Goal: Task Accomplishment & Management: Manage account settings

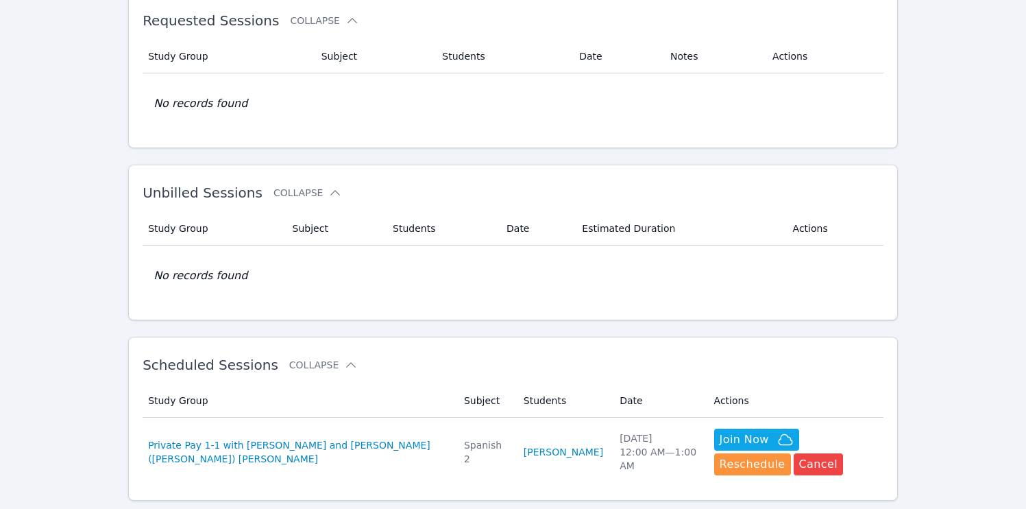
scroll to position [201, 0]
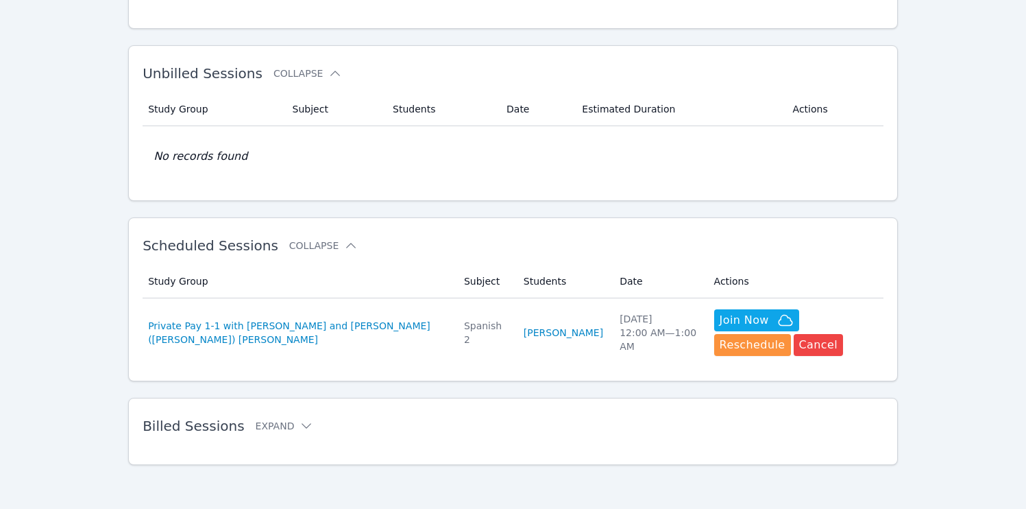
click at [390, 356] on td "Study Group Private Pay 1-1 with Eden Rothenberg and Jacqueline (Jackie) Reynoza" at bounding box center [299, 332] width 313 height 69
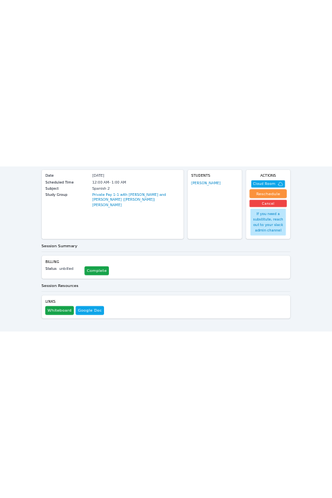
scroll to position [103, 0]
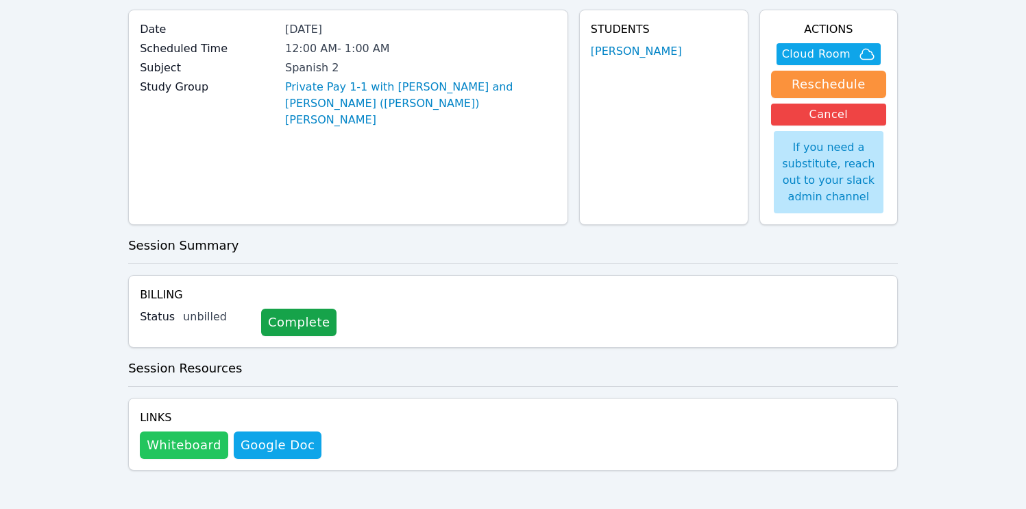
click at [175, 447] on button "Whiteboard" at bounding box center [184, 444] width 88 height 27
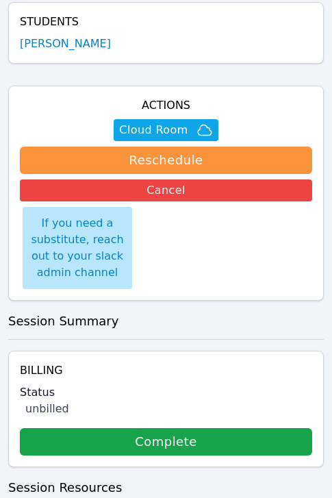
scroll to position [346, 0]
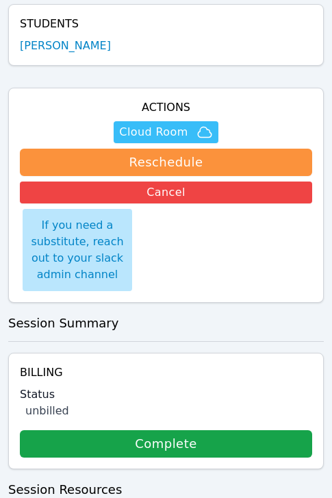
click at [150, 124] on span "Cloud Room" at bounding box center [153, 132] width 69 height 16
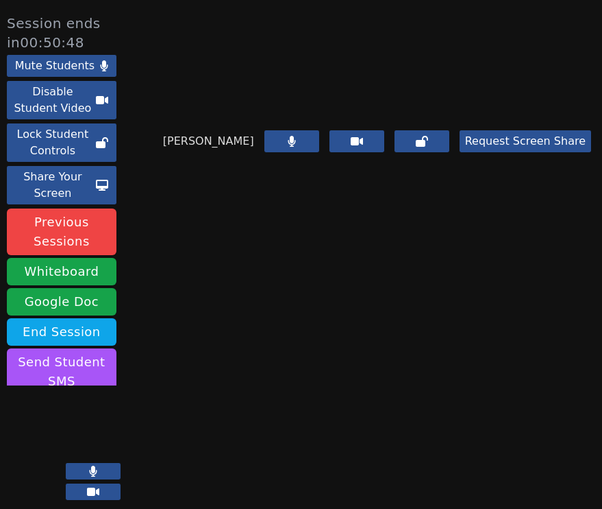
click at [342, 110] on video at bounding box center [377, 58] width 206 height 103
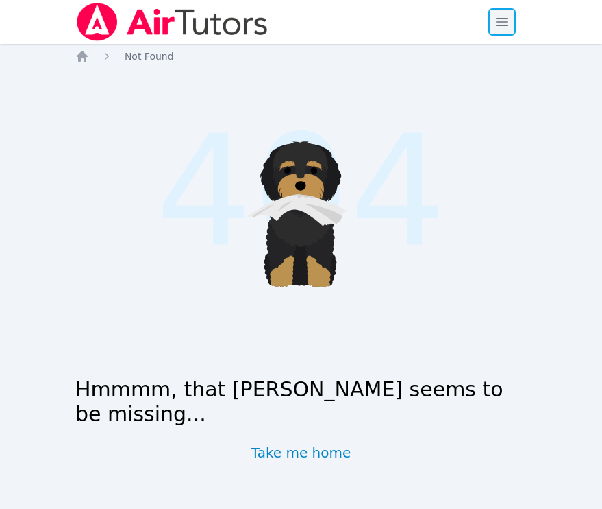
click at [501, 13] on span "button" at bounding box center [502, 22] width 30 height 30
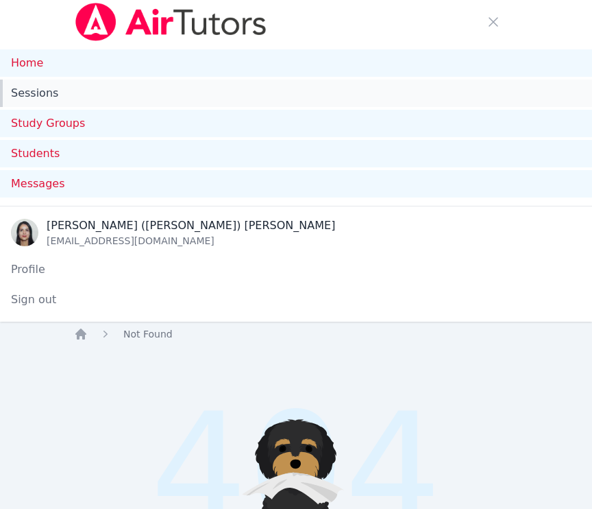
click at [43, 89] on link "Sessions" at bounding box center [296, 93] width 592 height 27
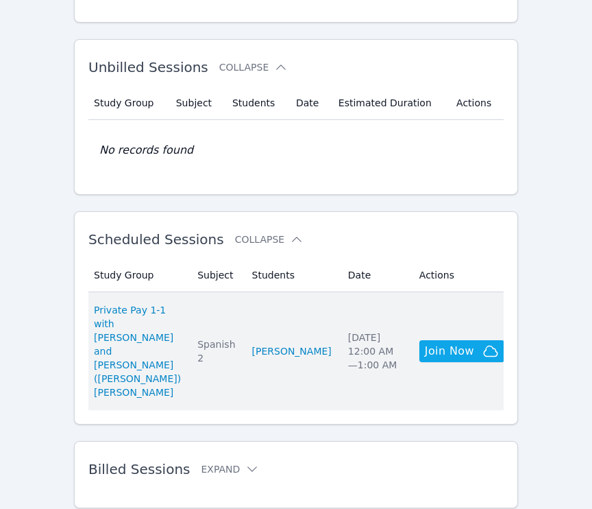
scroll to position [487, 0]
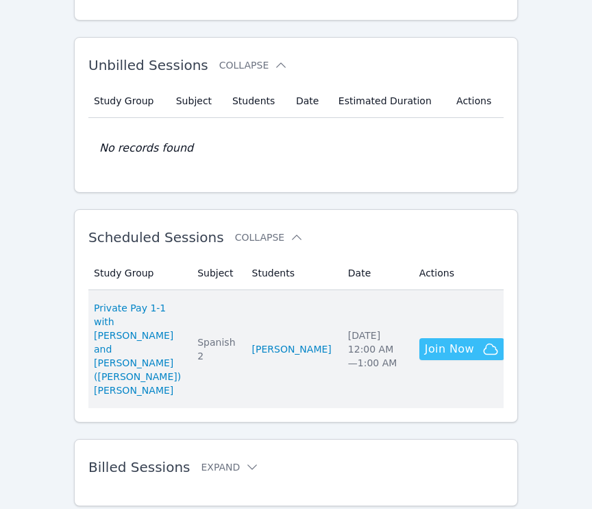
click at [438, 341] on span "Join Now" at bounding box center [449, 349] width 49 height 16
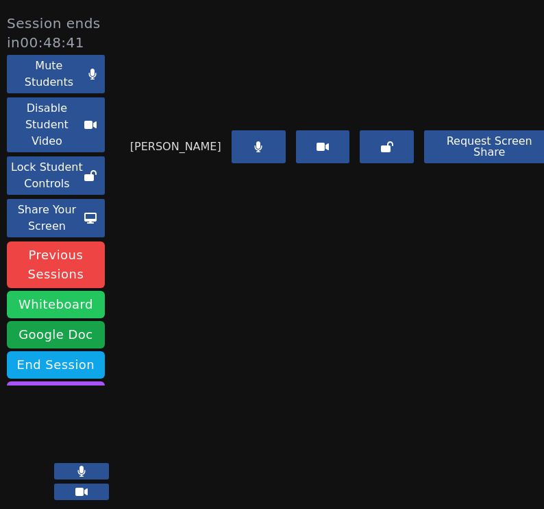
click at [49, 318] on button "Whiteboard" at bounding box center [56, 304] width 98 height 27
click at [380, 110] on video at bounding box center [342, 58] width 206 height 103
click at [359, 364] on div "Eden Rothenberg Request Screen Share" at bounding box center [342, 261] width 424 height 509
click at [454, 382] on div "Eden Rothenberg Request Screen Share" at bounding box center [342, 261] width 424 height 509
click at [420, 110] on video at bounding box center [342, 58] width 206 height 103
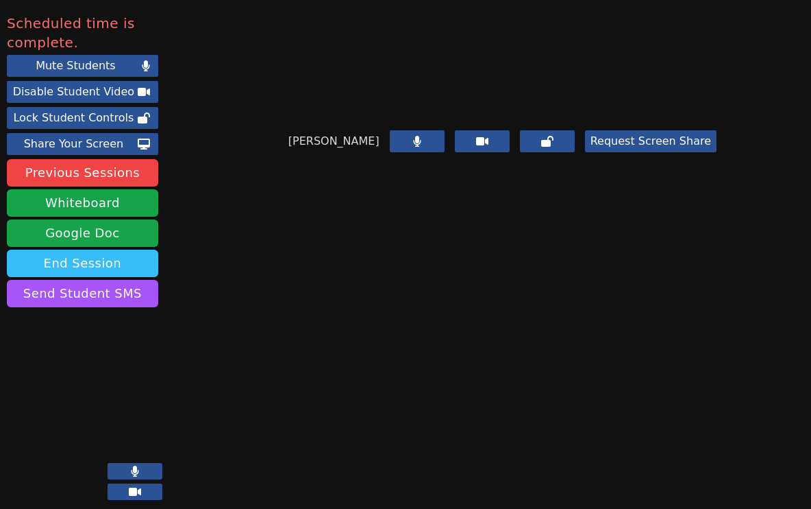
click at [104, 265] on button "End Session" at bounding box center [82, 262] width 151 height 27
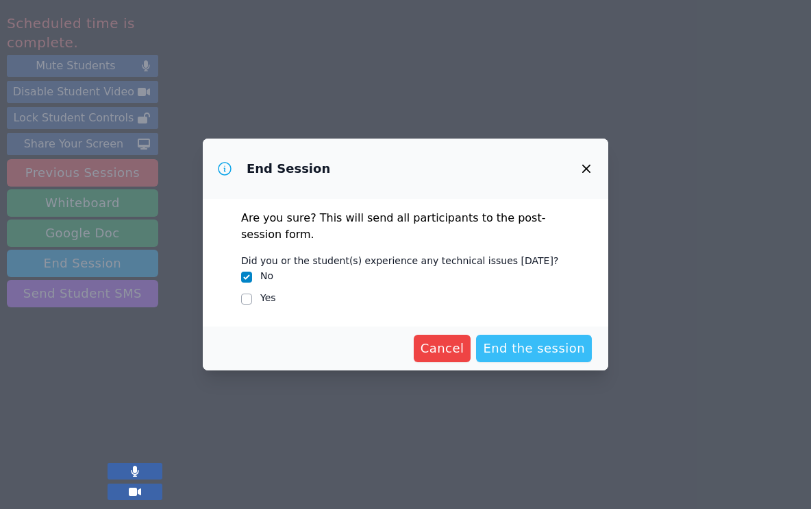
click at [531, 351] on span "End the session" at bounding box center [534, 348] width 102 height 19
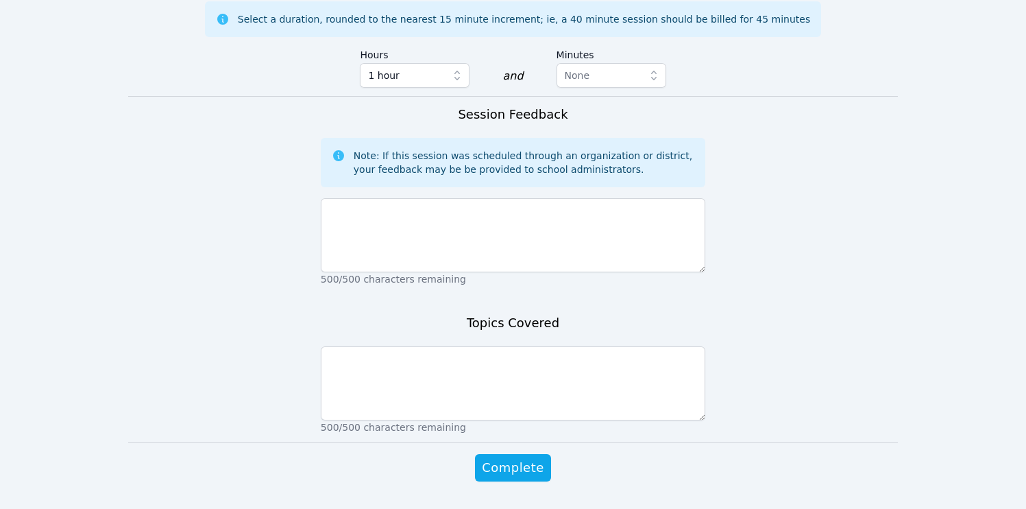
scroll to position [804, 0]
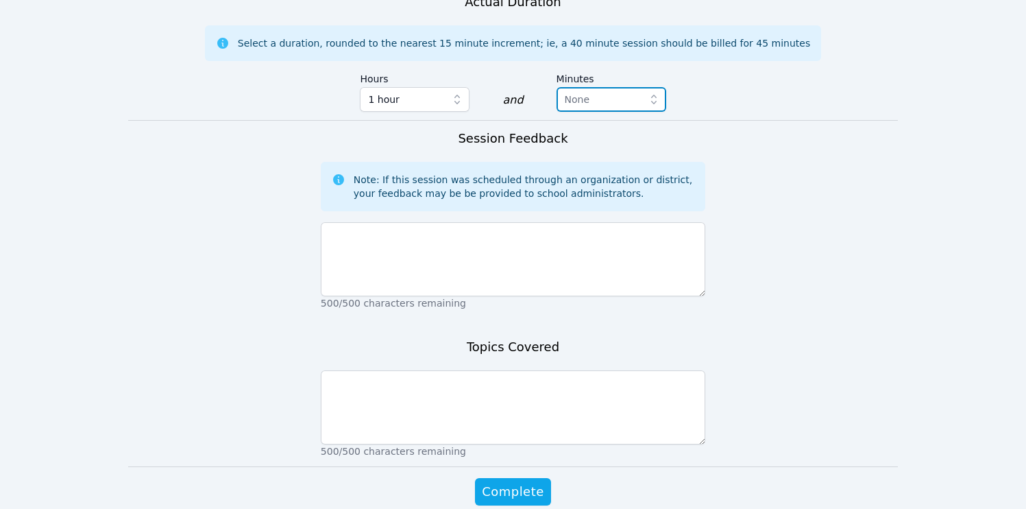
click at [544, 91] on span "None" at bounding box center [602, 99] width 74 height 16
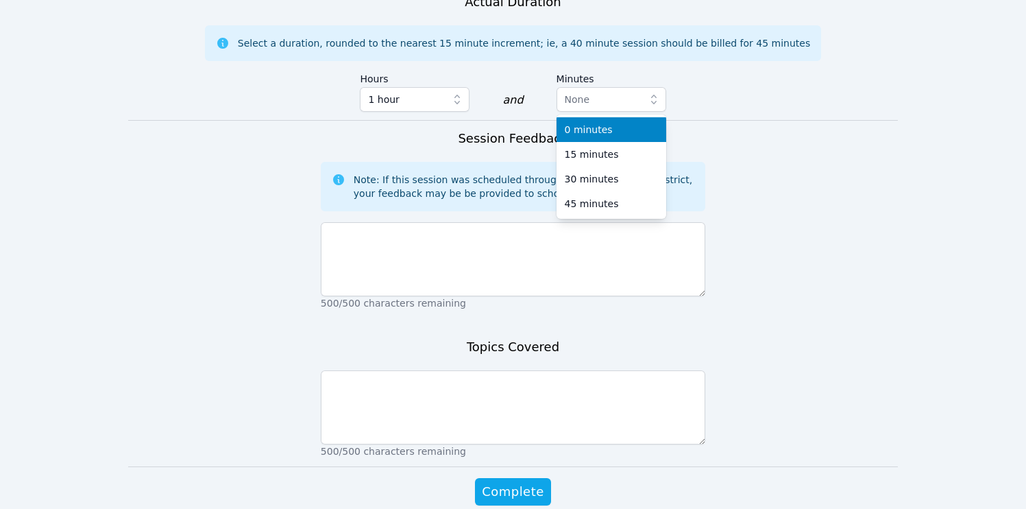
click at [544, 123] on div "0 minutes" at bounding box center [611, 130] width 93 height 14
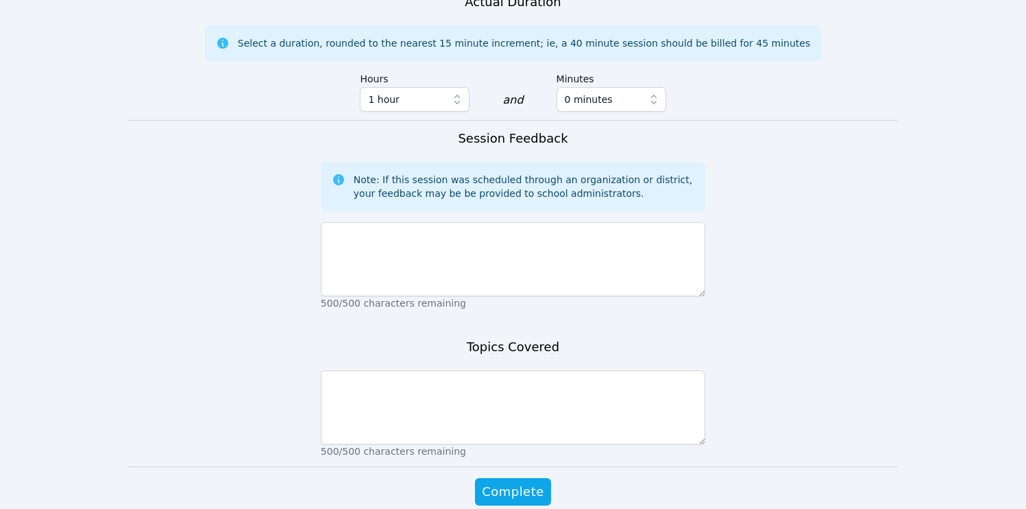
click at [544, 104] on form "Student Participation Do not enter a participation level for ABSENT students Ed…" at bounding box center [513, 7] width 770 height 1049
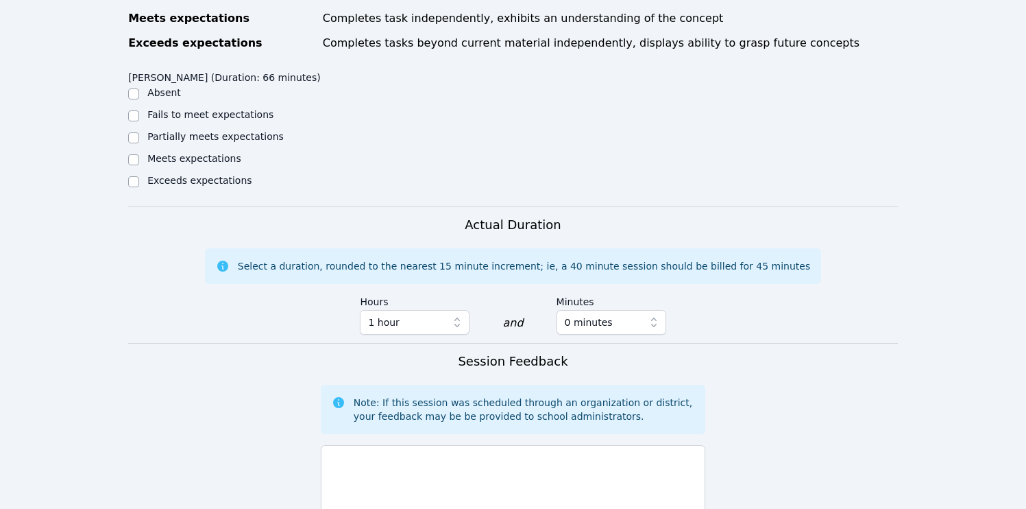
scroll to position [578, 0]
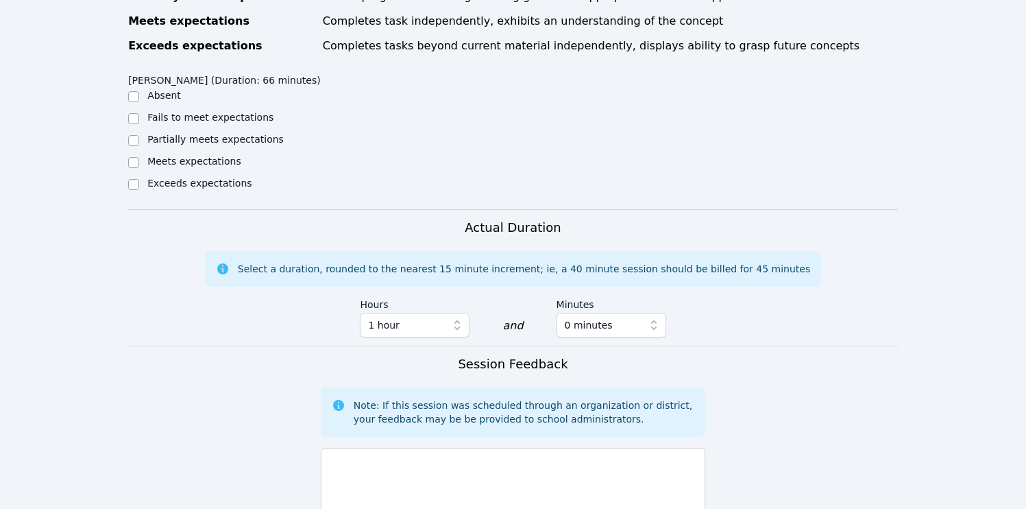
click at [228, 263] on icon at bounding box center [222, 268] width 11 height 11
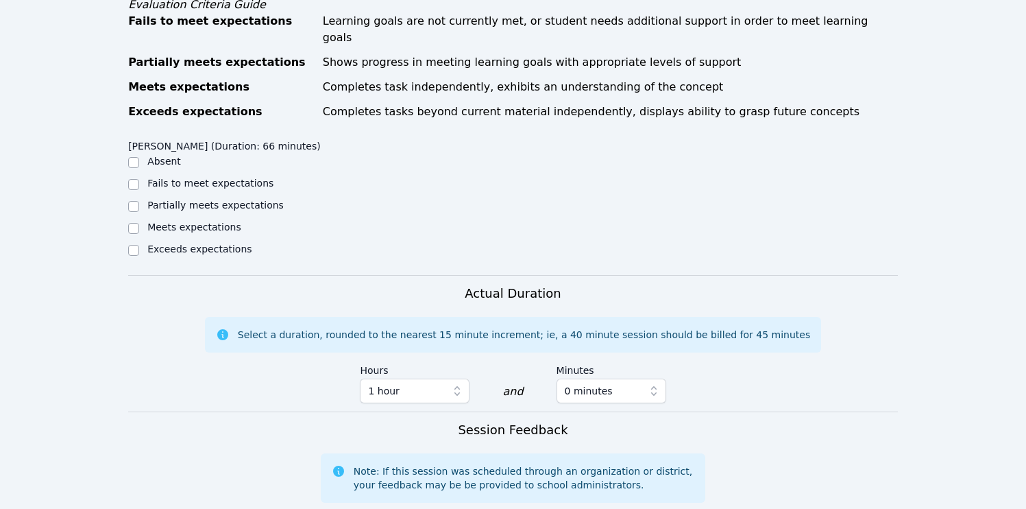
scroll to position [833, 0]
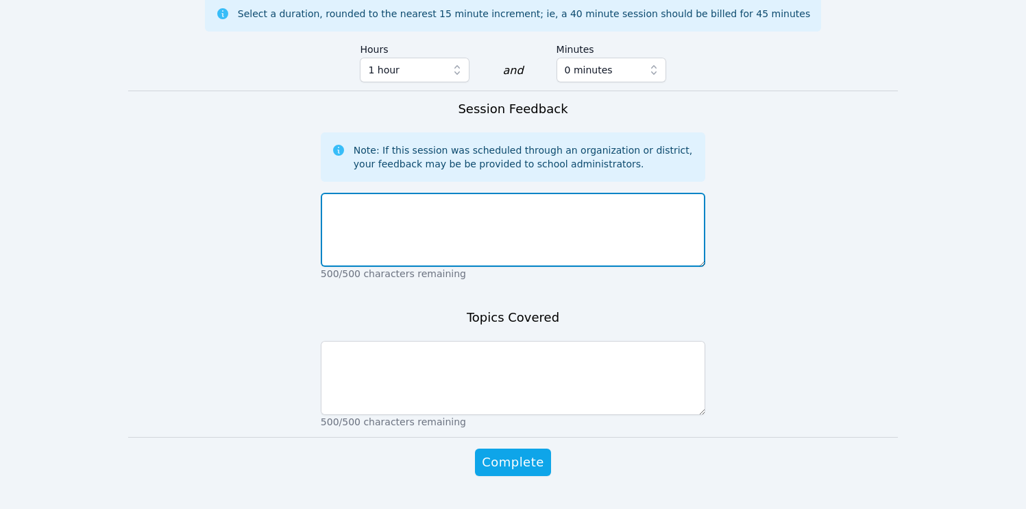
click at [435, 193] on textarea at bounding box center [513, 230] width 384 height 74
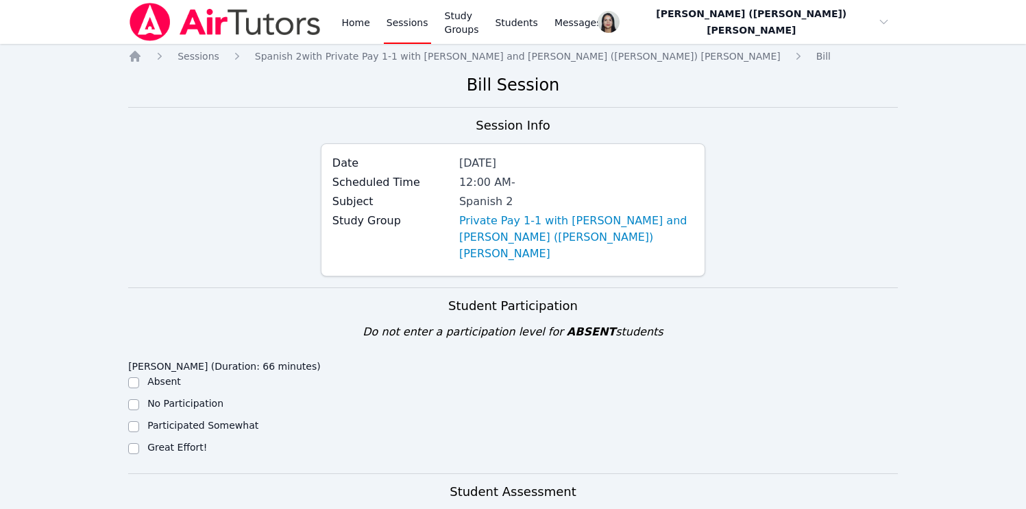
scroll to position [220, 0]
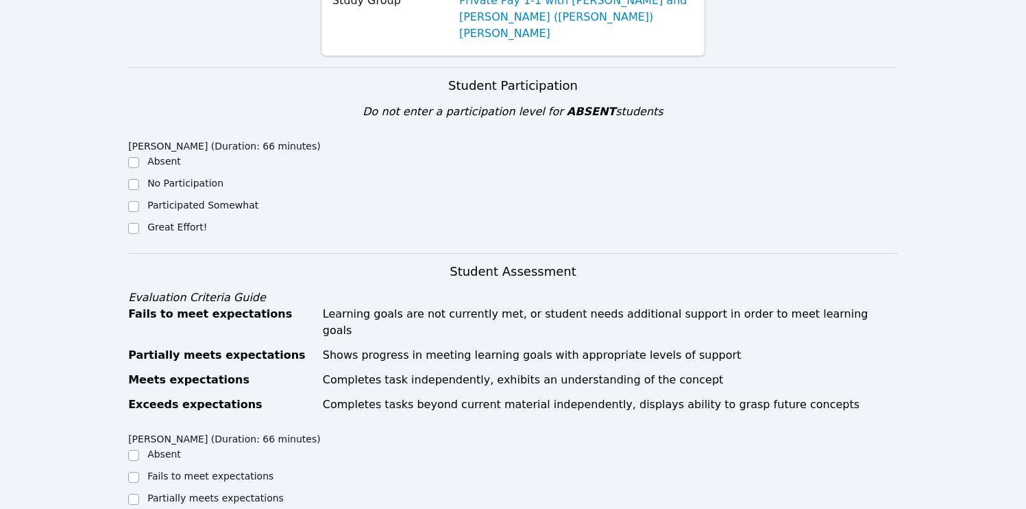
click at [162, 220] on div "Great Effort!" at bounding box center [177, 227] width 60 height 14
click at [160, 221] on label "Great Effort!" at bounding box center [177, 226] width 60 height 11
click at [139, 223] on input "Great Effort!" at bounding box center [133, 228] width 11 height 11
checkbox input "true"
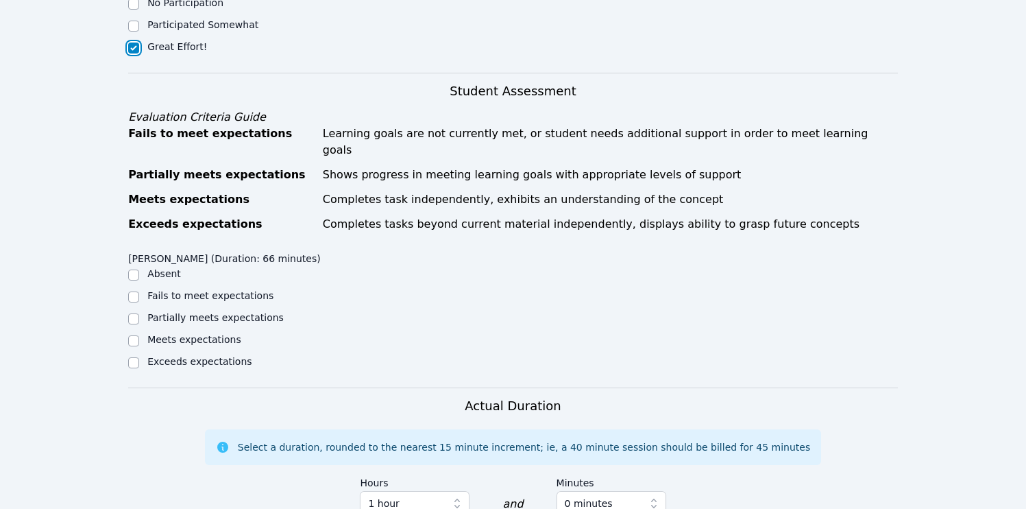
scroll to position [448, 0]
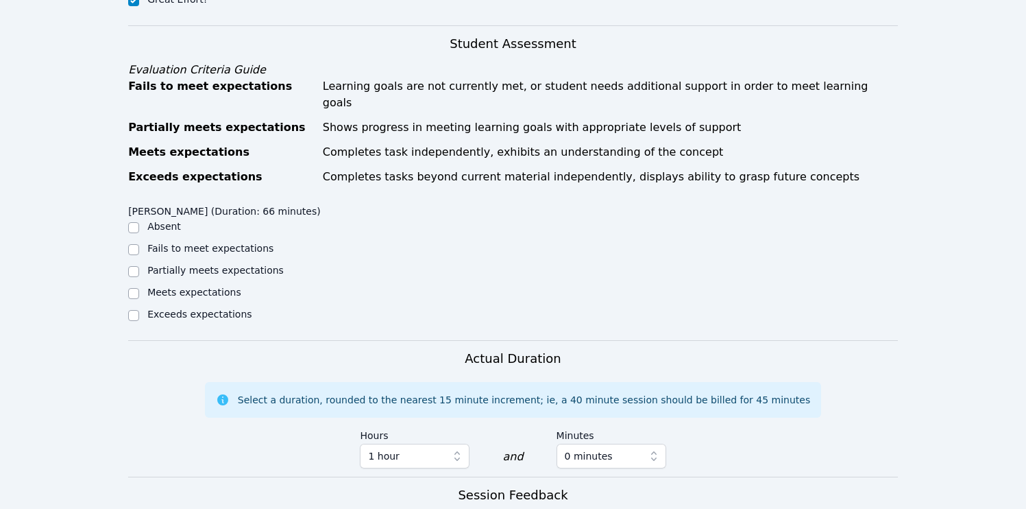
click at [215, 286] on label "Meets expectations" at bounding box center [194, 291] width 94 height 11
click at [139, 288] on input "Meets expectations" at bounding box center [133, 293] width 11 height 11
checkbox input "true"
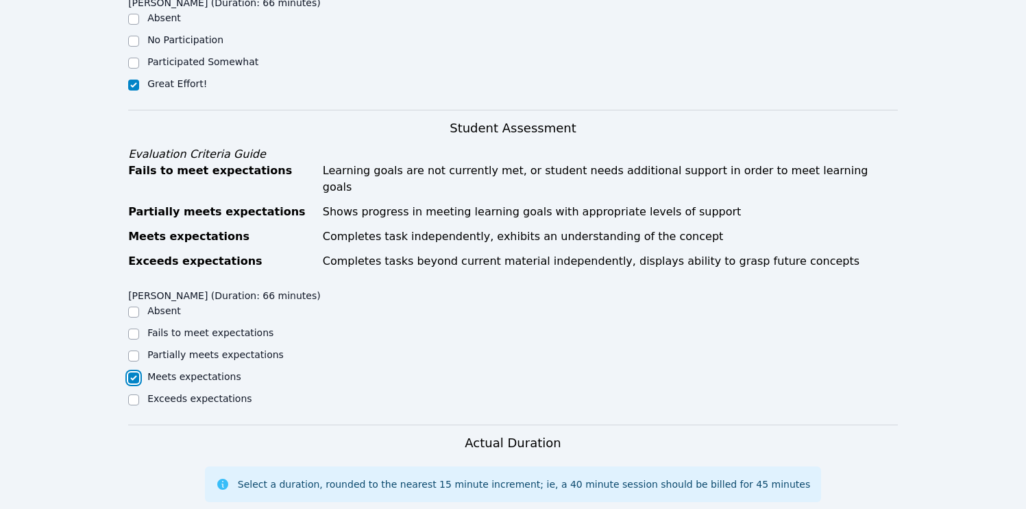
scroll to position [833, 0]
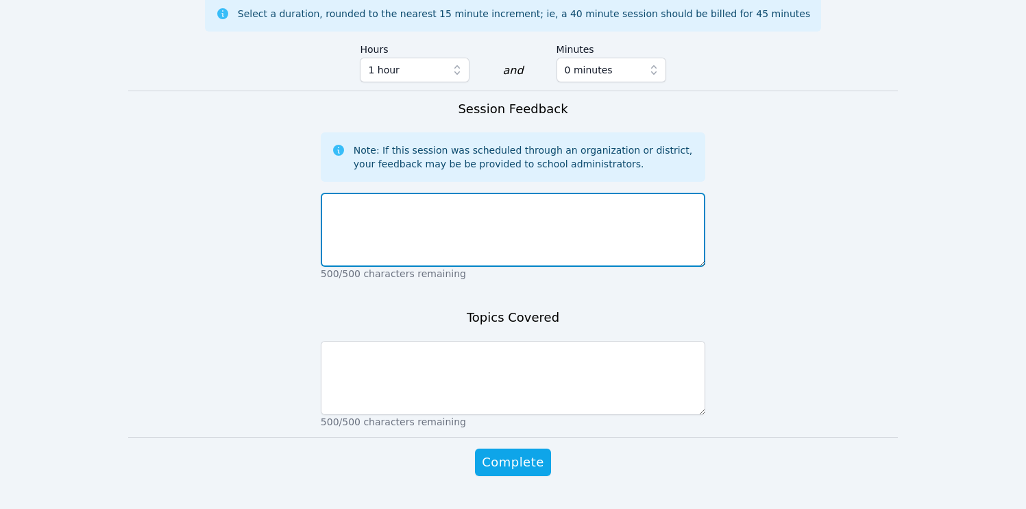
click at [415, 214] on textarea at bounding box center [513, 230] width 384 height 74
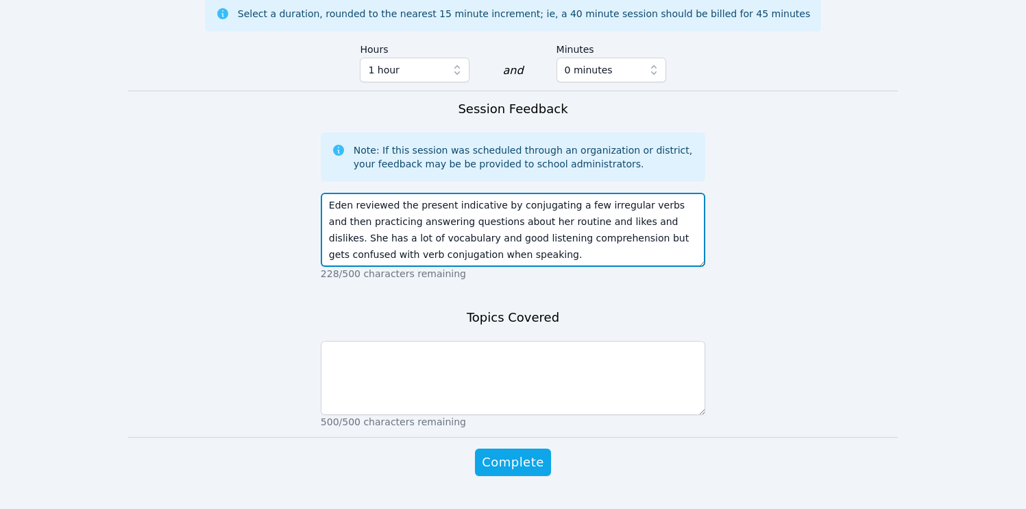
click at [472, 203] on textarea "Eden reviewed the present indicative by conjugating a few irregular verbs and t…" at bounding box center [513, 230] width 384 height 74
click at [474, 202] on textarea "Eden reviewed the present indicative by conjugating a few irregular verbs and t…" at bounding box center [513, 230] width 384 height 74
click at [494, 230] on textarea "Eden reviewed the present indicative by conjugating a few irregular verbs and t…" at bounding box center [513, 230] width 384 height 74
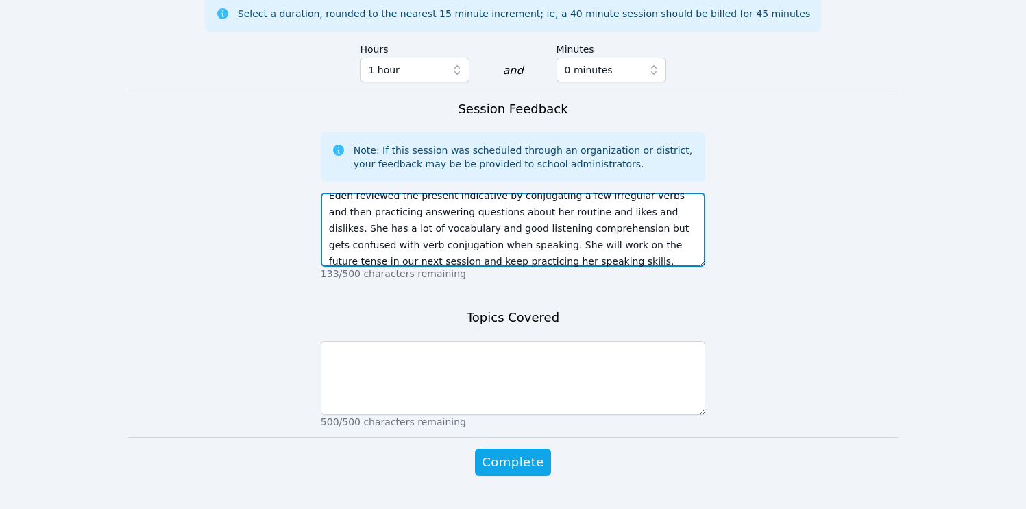
click at [495, 230] on textarea "Eden reviewed the present indicative by conjugating a few irregular verbs and t…" at bounding box center [513, 230] width 384 height 74
type textarea "Eden reviewed the present indicative by conjugating a few irregular verbs and t…"
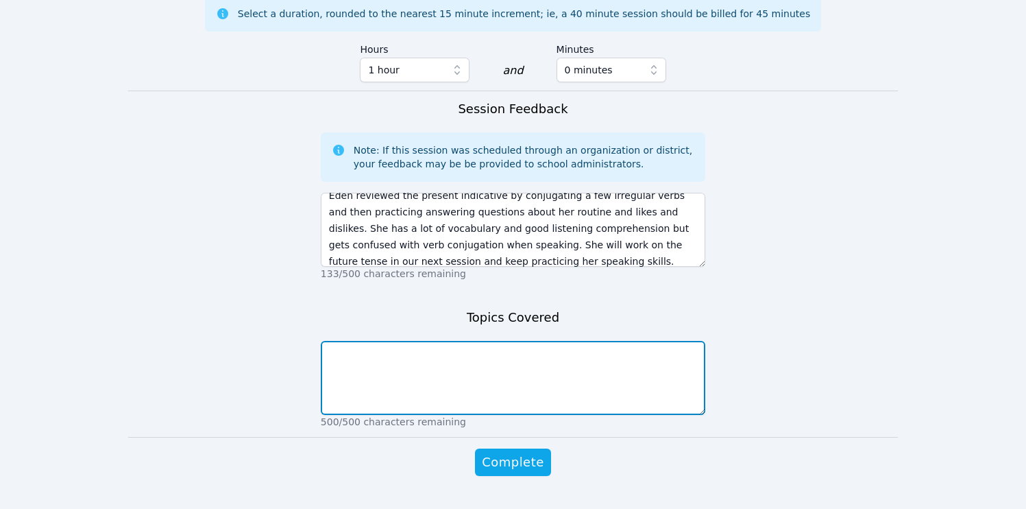
click at [456, 345] on textarea at bounding box center [513, 378] width 384 height 74
paste textarea "Eden reviewed the present indicative by conjugating a few irregular verbs and t…"
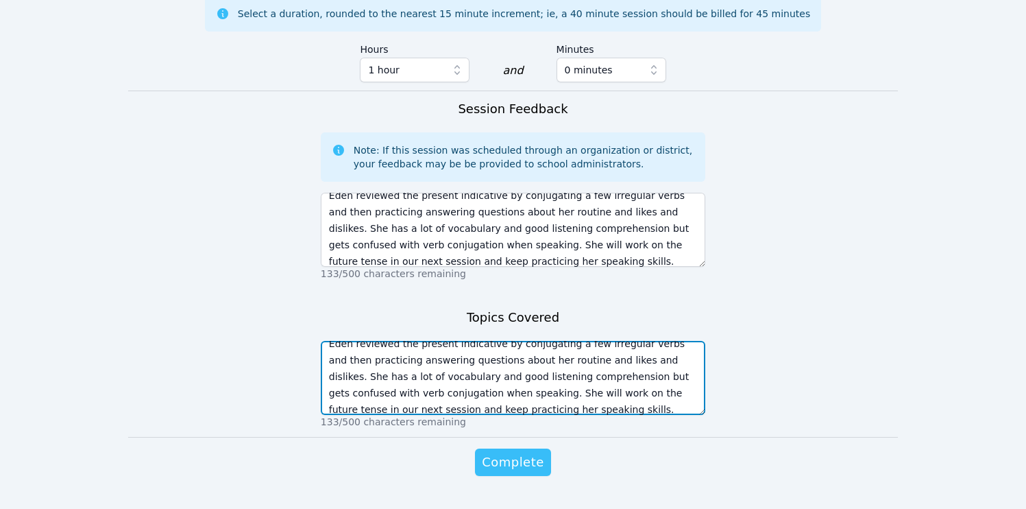
type textarea "Eden reviewed the present indicative by conjugating a few irregular verbs and t…"
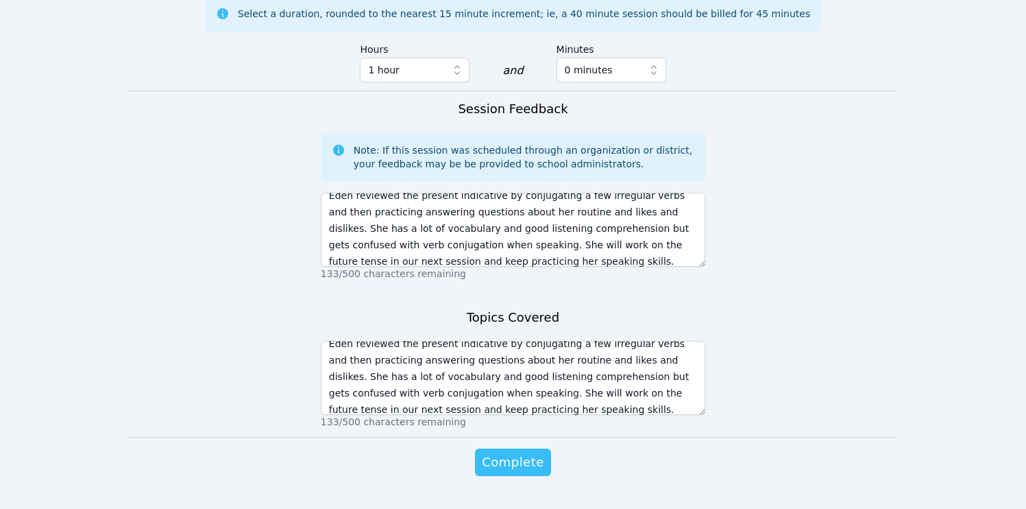
click at [524, 452] on span "Complete" at bounding box center [513, 461] width 62 height 19
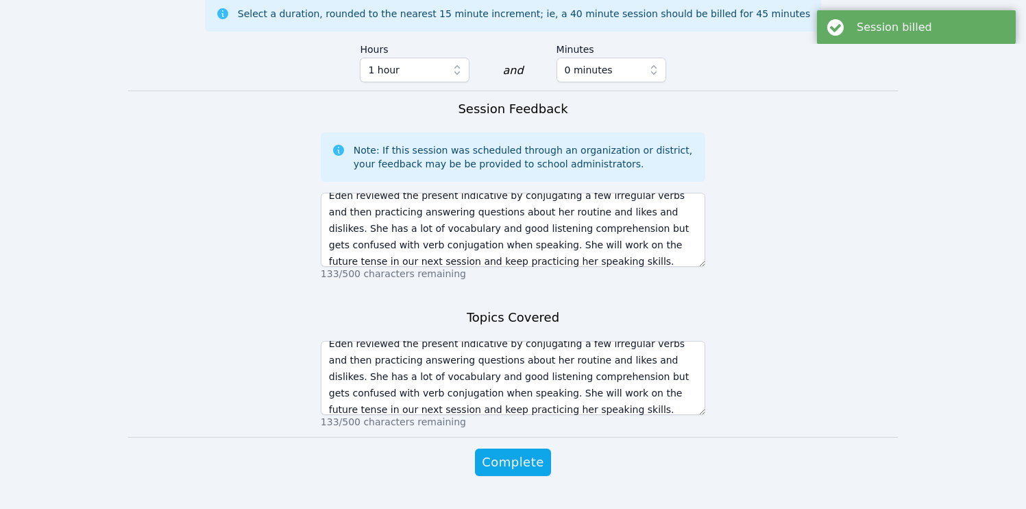
scroll to position [0, 0]
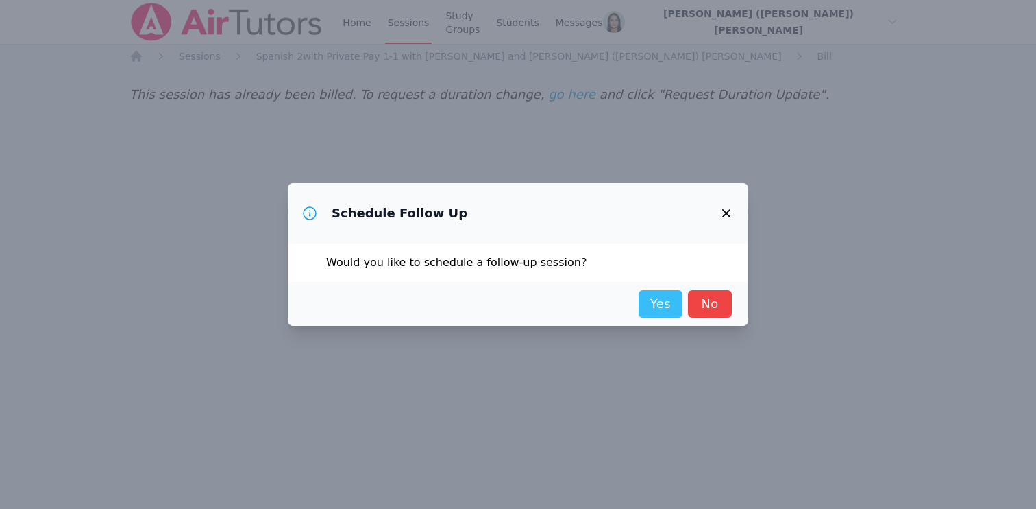
click at [544, 311] on link "Yes" at bounding box center [661, 303] width 44 height 27
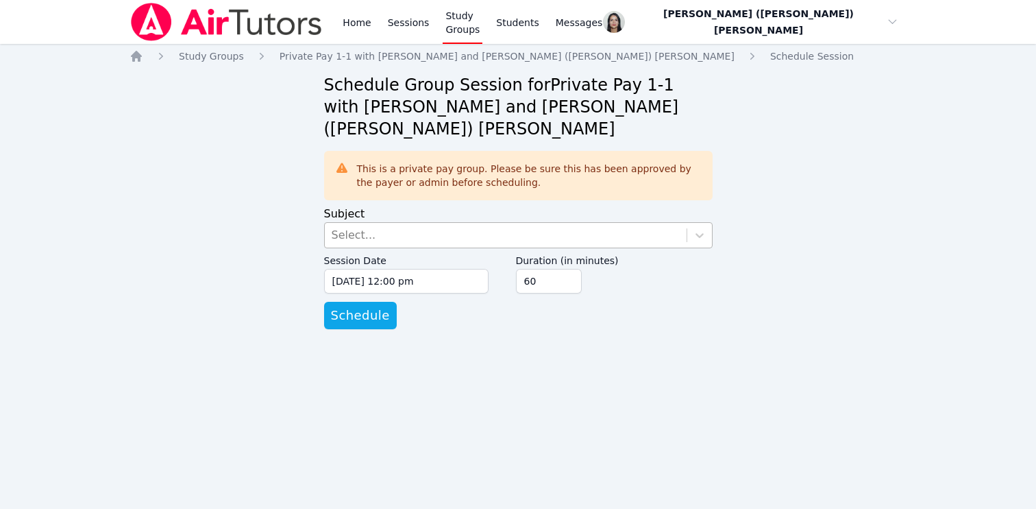
click at [380, 223] on div "Select..." at bounding box center [506, 235] width 362 height 25
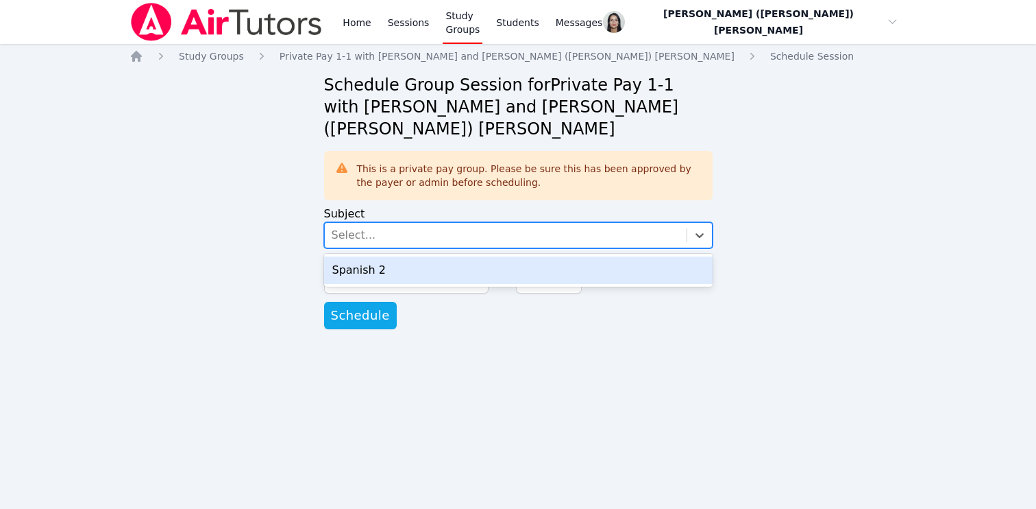
click at [378, 256] on div "Spanish 2" at bounding box center [518, 269] width 389 height 27
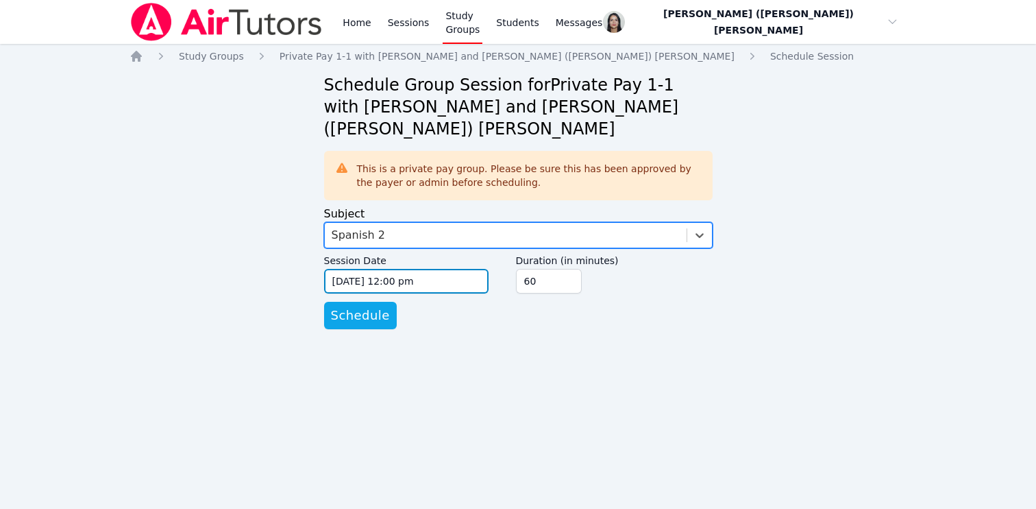
click at [402, 269] on input "08/15/2025 12:00 pm" at bounding box center [406, 281] width 164 height 25
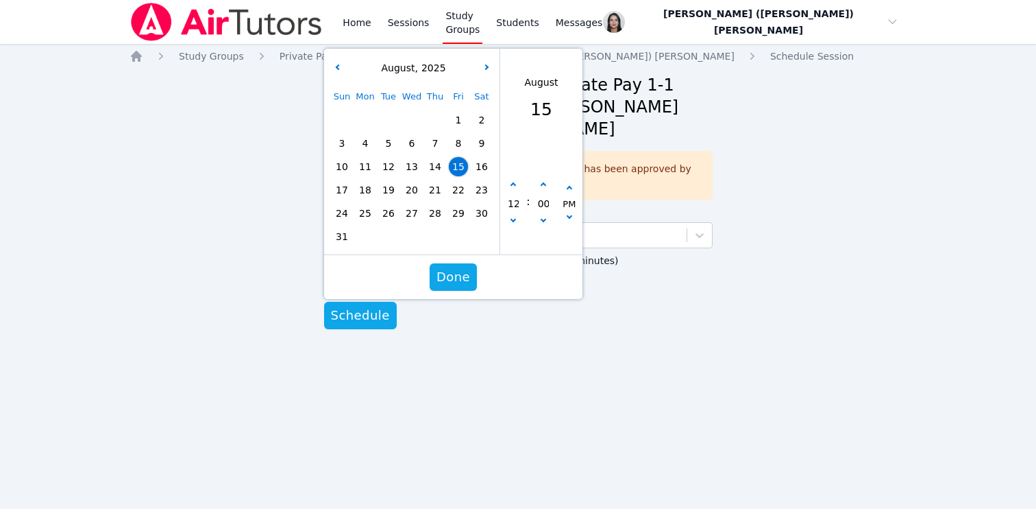
click at [341, 180] on span "17" at bounding box center [341, 189] width 19 height 19
click at [544, 212] on button "button" at bounding box center [569, 219] width 14 height 14
type input "08/17/2025 12:00 am"
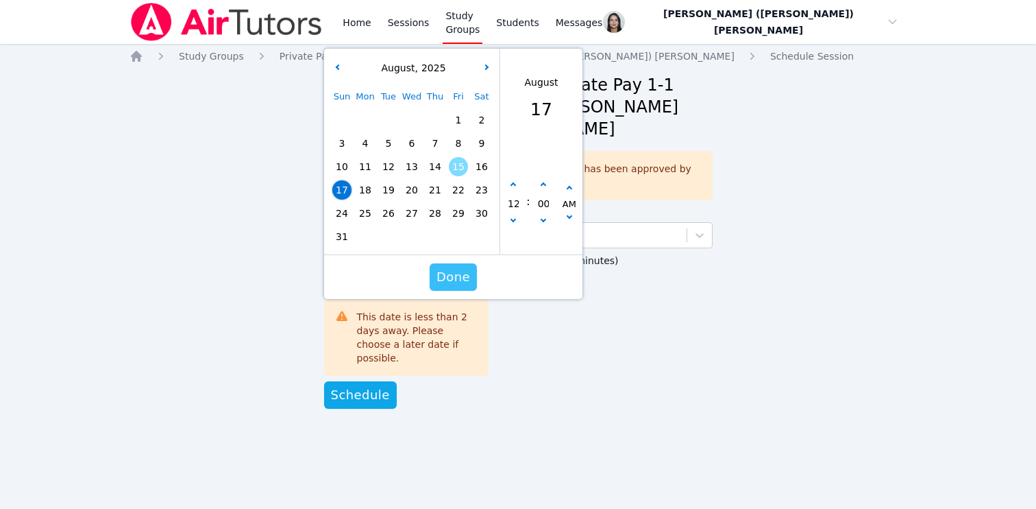
click at [456, 267] on span "Done" at bounding box center [453, 276] width 34 height 19
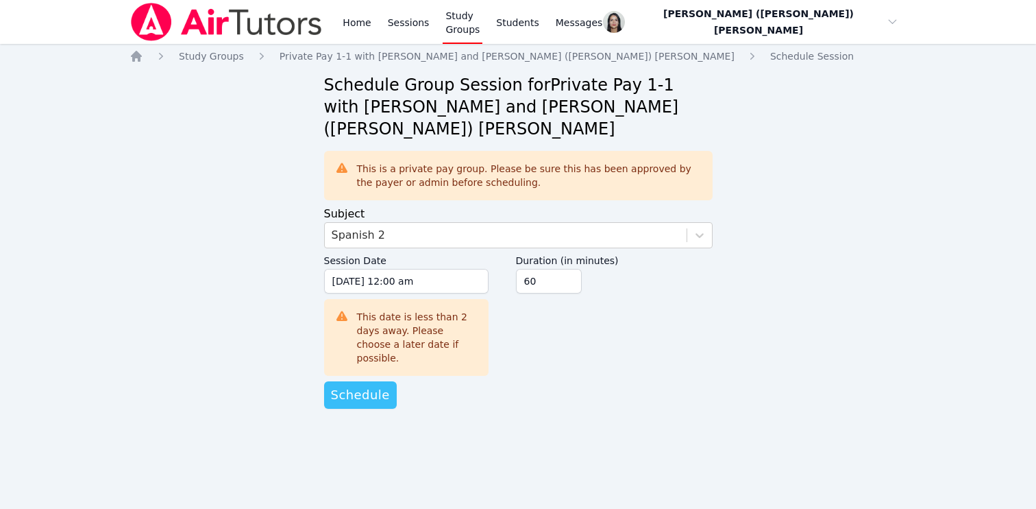
click at [358, 385] on span "Schedule" at bounding box center [360, 394] width 59 height 19
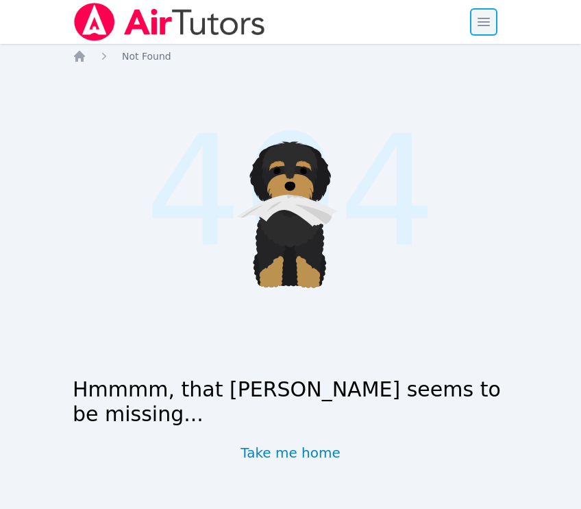
click at [478, 29] on span "button" at bounding box center [484, 22] width 30 height 30
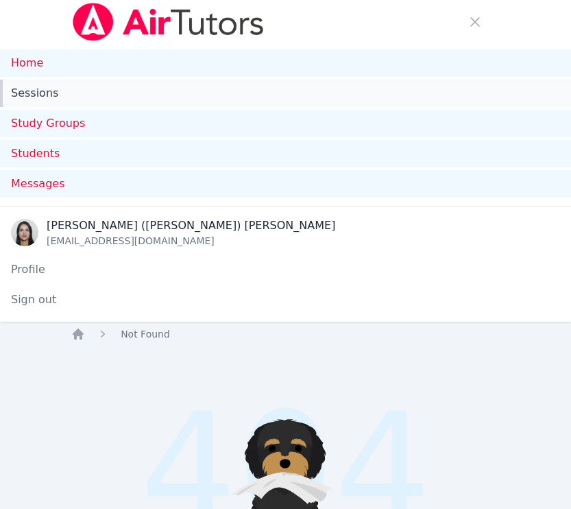
click at [46, 88] on link "Sessions" at bounding box center [285, 93] width 571 height 27
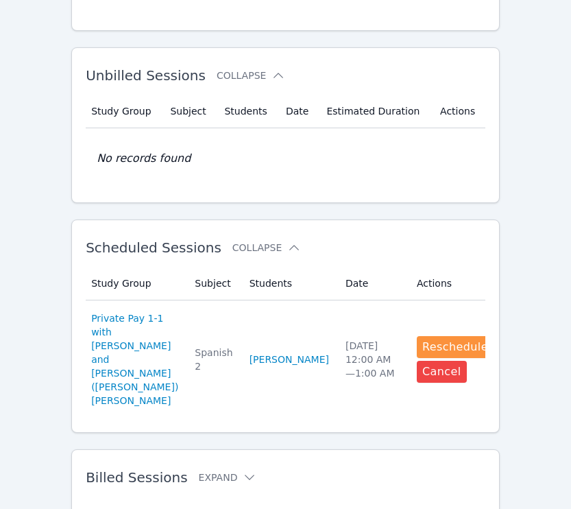
scroll to position [487, 0]
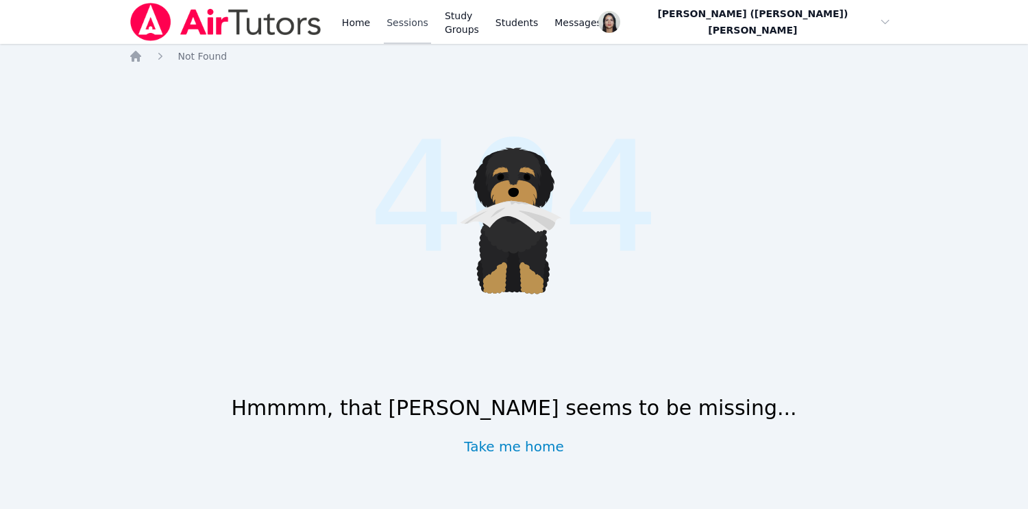
click at [412, 33] on link "Sessions" at bounding box center [407, 22] width 47 height 44
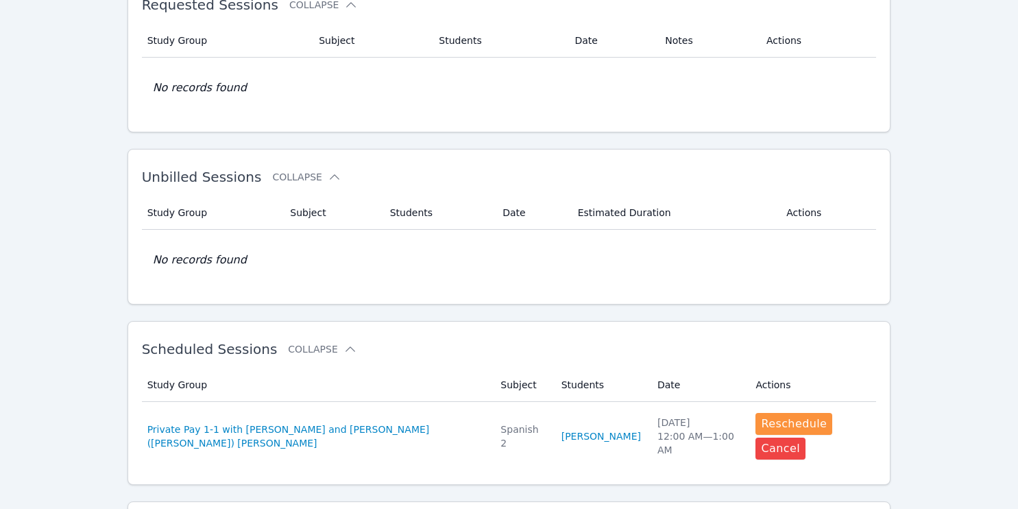
scroll to position [182, 0]
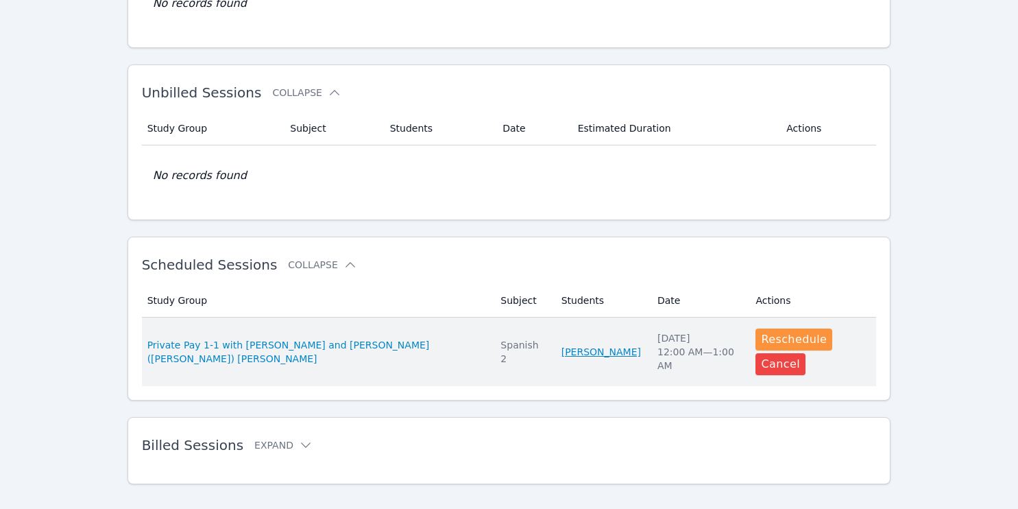
click at [581, 345] on link "[PERSON_NAME]" at bounding box center [601, 352] width 80 height 14
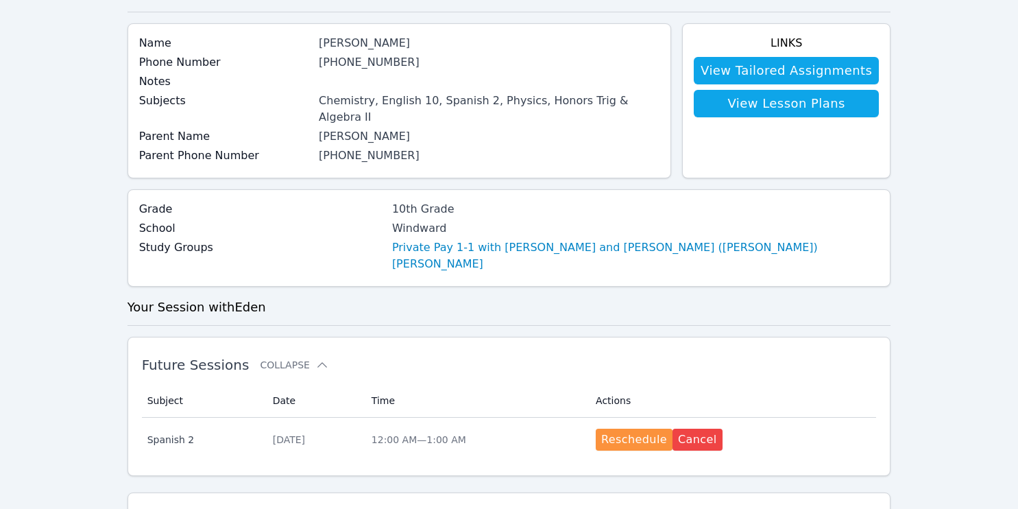
scroll to position [215, 0]
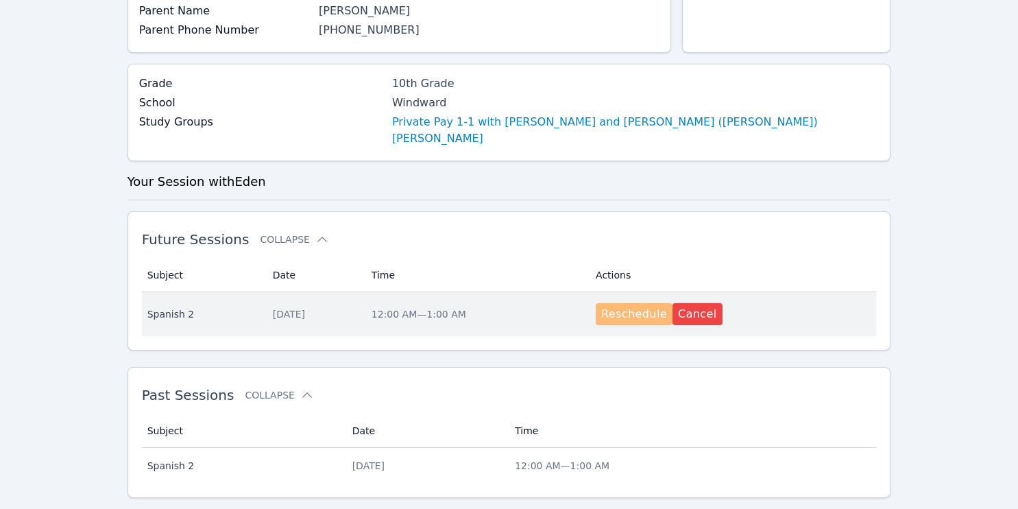
click at [581, 303] on button "Reschedule" at bounding box center [634, 314] width 77 height 22
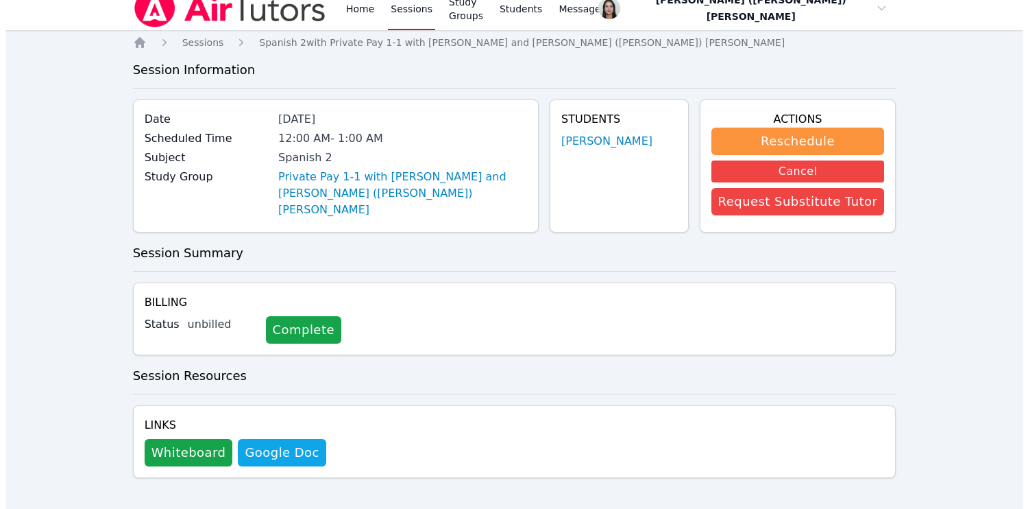
scroll to position [16, 0]
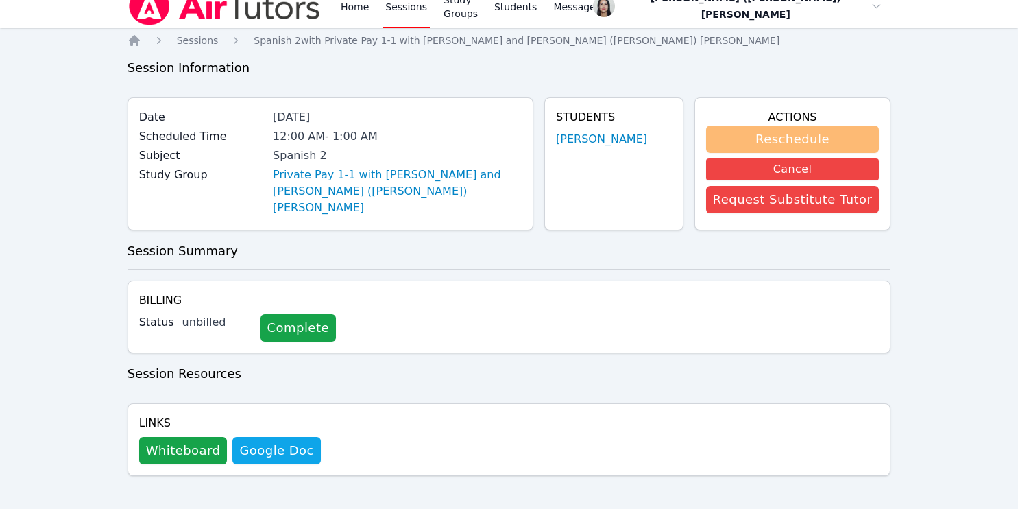
click at [581, 146] on button "Reschedule" at bounding box center [792, 138] width 173 height 27
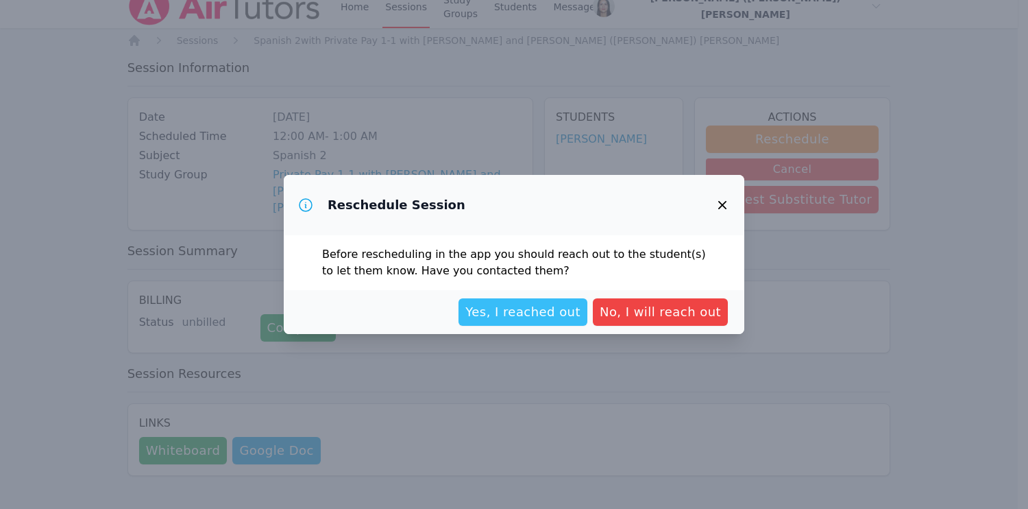
click at [527, 317] on span "Yes, I reached out" at bounding box center [522, 311] width 115 height 19
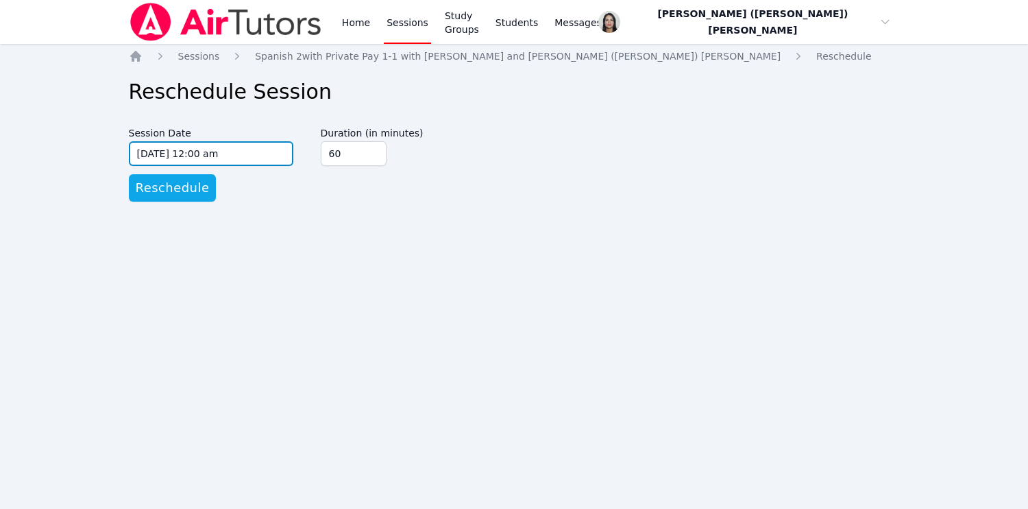
click at [230, 160] on input "08/17/2025 12:00 am" at bounding box center [211, 153] width 164 height 25
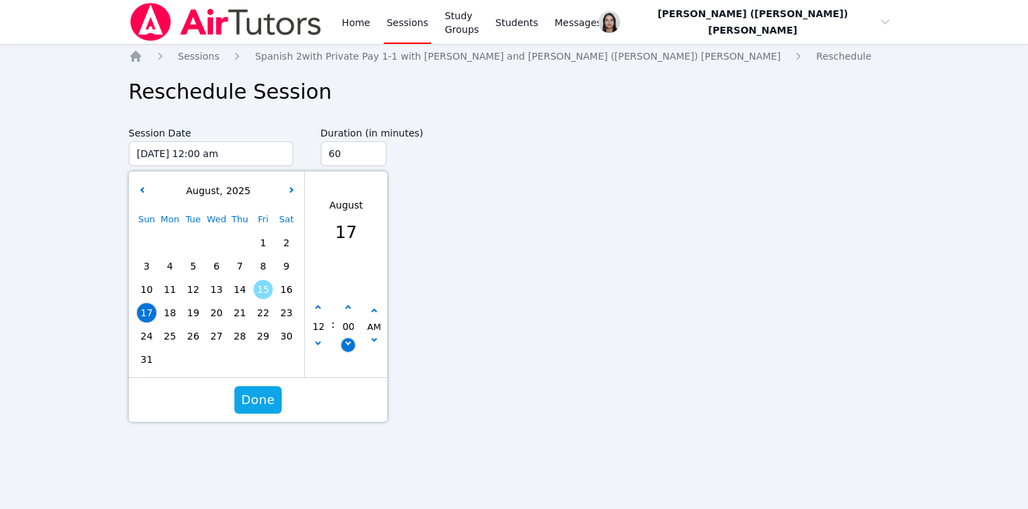
click at [348, 340] on icon "button" at bounding box center [347, 341] width 5 height 5
type input "08/16/2025 11:55 pm"
type input "11"
type input "55"
click at [317, 308] on icon "button" at bounding box center [317, 307] width 5 height 5
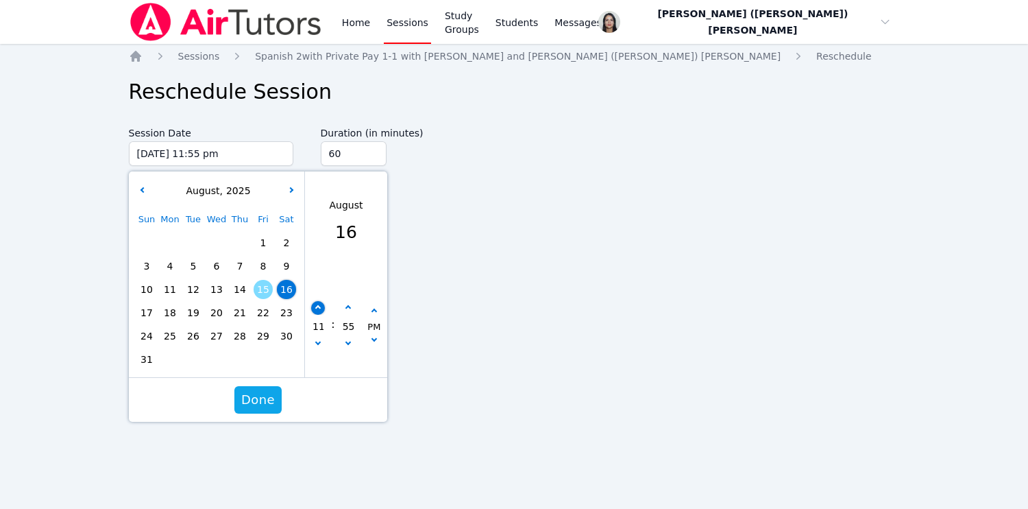
type input "08/17/2025 12:55 am"
type input "12"
click at [345, 307] on icon "button" at bounding box center [347, 307] width 5 height 5
type input "08/17/2025 01:00 am"
type input "01"
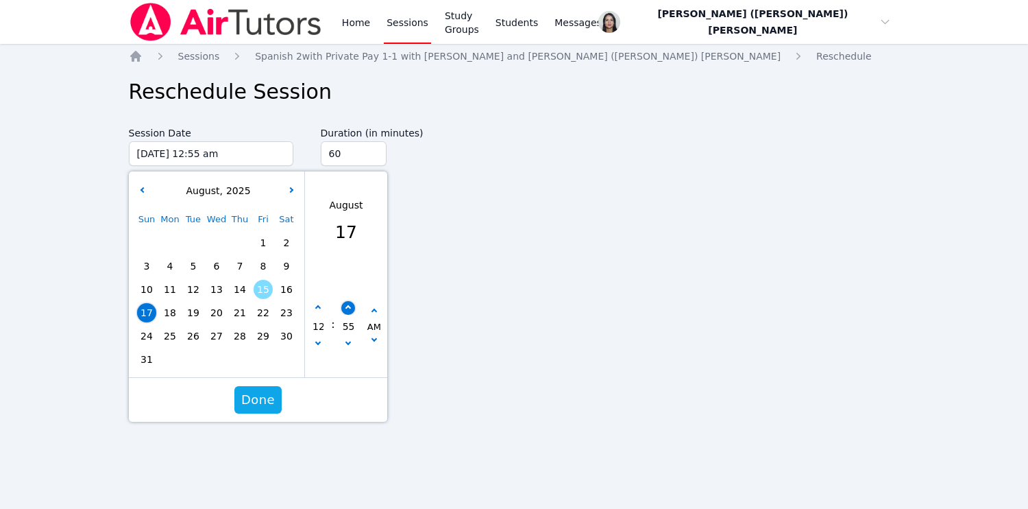
type input "00"
click at [343, 306] on button "button" at bounding box center [348, 308] width 14 height 14
type input "08/17/2025 01:05 am"
type input "05"
click at [317, 343] on icon "button" at bounding box center [317, 341] width 5 height 5
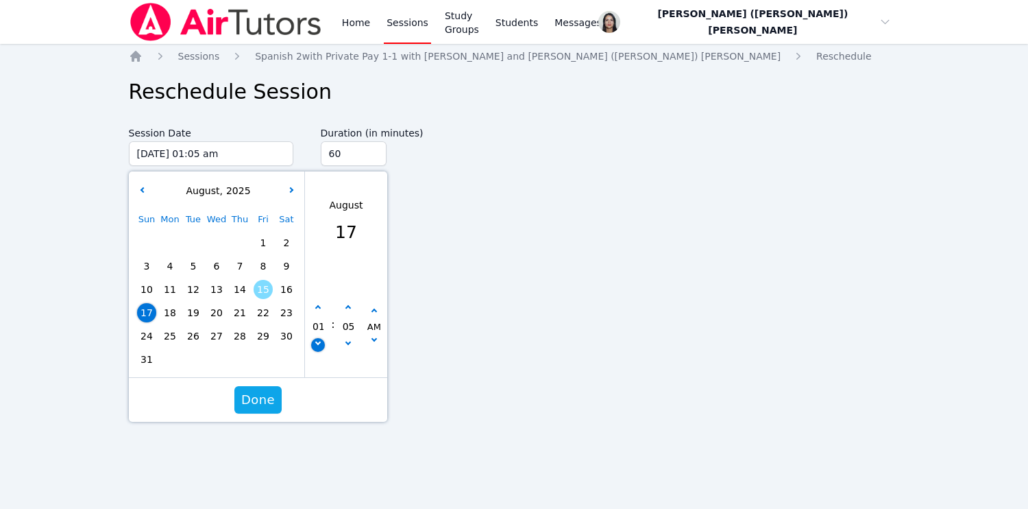
type input "08/17/2025 12:05 am"
type input "12"
click at [345, 315] on input "05" at bounding box center [348, 326] width 14 height 23
click at [346, 315] on input "05" at bounding box center [348, 326] width 14 height 23
click at [349, 310] on button "button" at bounding box center [348, 308] width 14 height 14
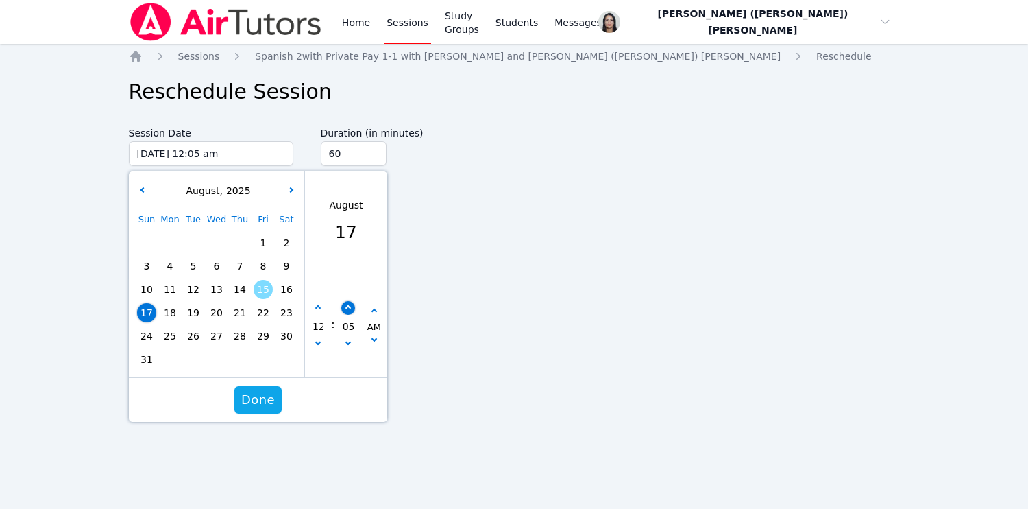
type input "08/17/2025 12:10 am"
type input "10"
click at [349, 310] on button "button" at bounding box center [348, 308] width 14 height 14
type input "08/17/2025 12:15 am"
type input "15"
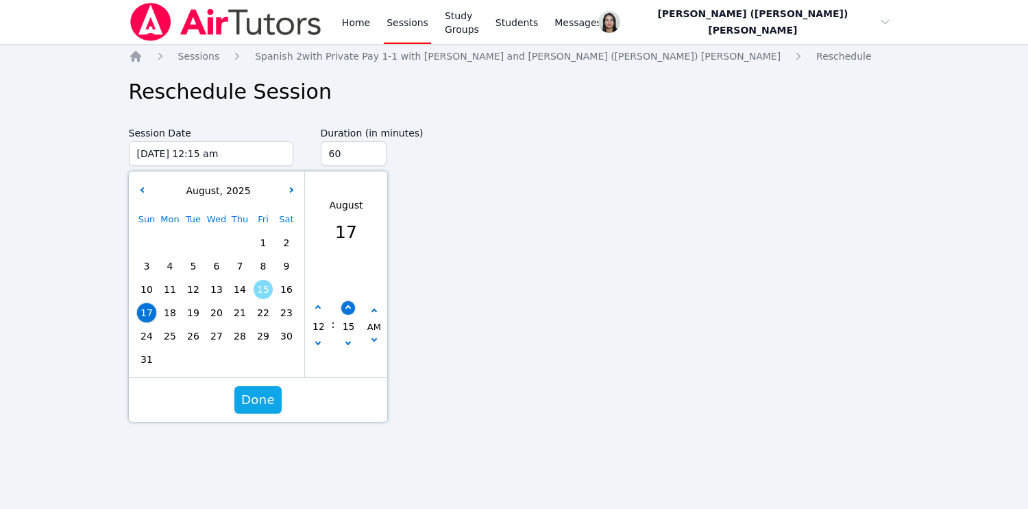
click at [349, 310] on button "button" at bounding box center [348, 308] width 14 height 14
type input "08/17/2025 12:20 am"
type input "20"
click at [349, 310] on button "button" at bounding box center [348, 308] width 14 height 14
type input "08/17/2025 12:25 am"
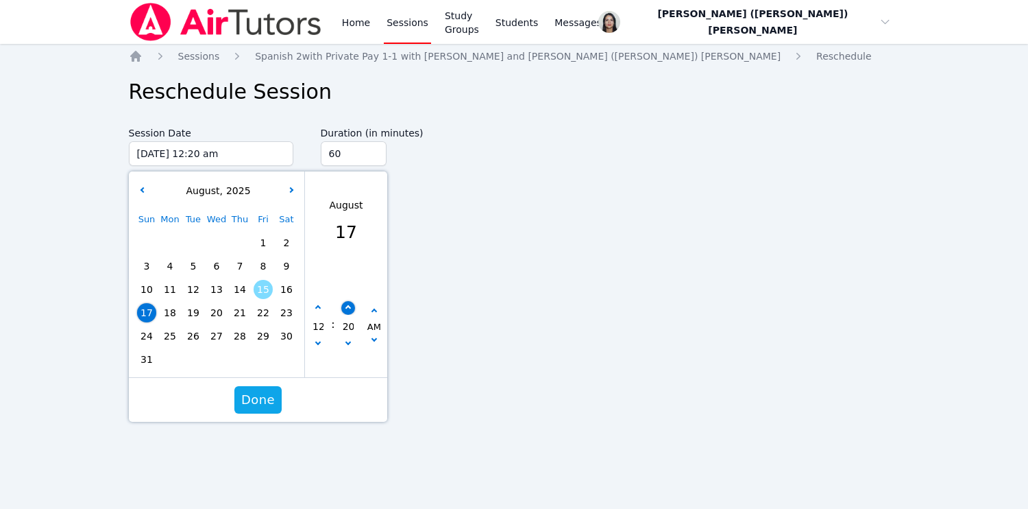
type input "25"
click at [349, 310] on button "button" at bounding box center [348, 308] width 14 height 14
type input "08/17/2025 12:30 am"
type input "30"
click at [262, 400] on span "Done" at bounding box center [258, 399] width 34 height 19
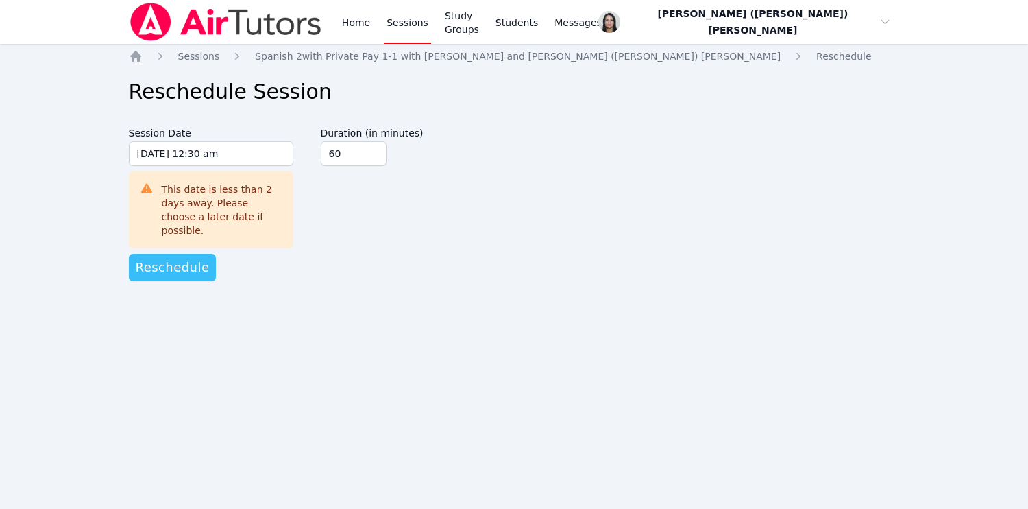
click at [178, 258] on span "Reschedule" at bounding box center [173, 267] width 74 height 19
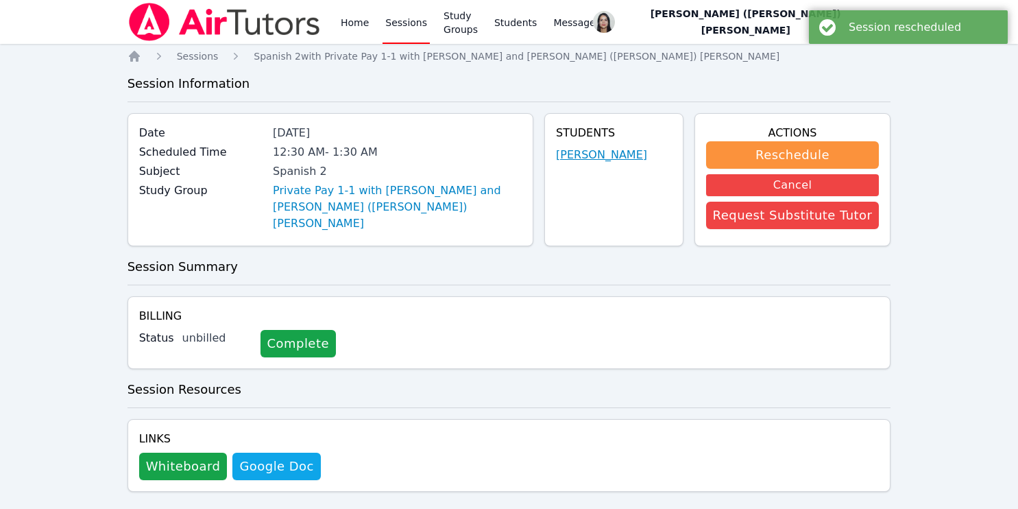
click at [581, 156] on link "[PERSON_NAME]" at bounding box center [601, 155] width 91 height 16
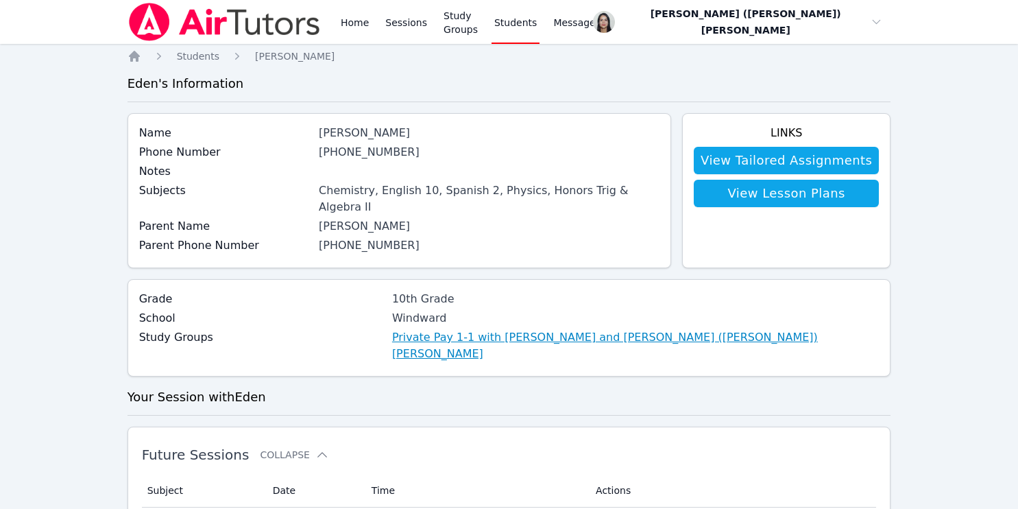
click at [469, 329] on link "Private Pay 1-1 with [PERSON_NAME] and [PERSON_NAME] ([PERSON_NAME]) [PERSON_NA…" at bounding box center [635, 345] width 487 height 33
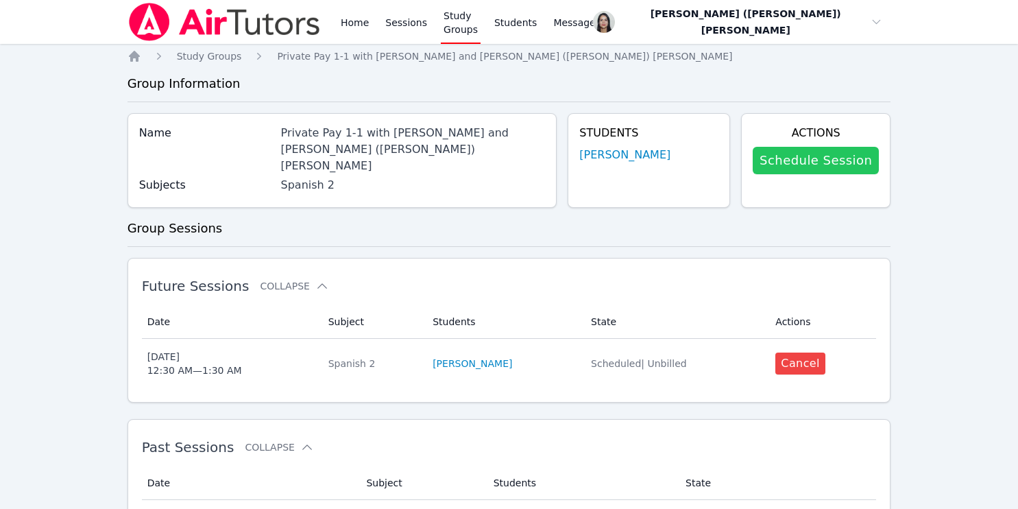
click at [581, 164] on link "Schedule Session" at bounding box center [816, 160] width 126 height 27
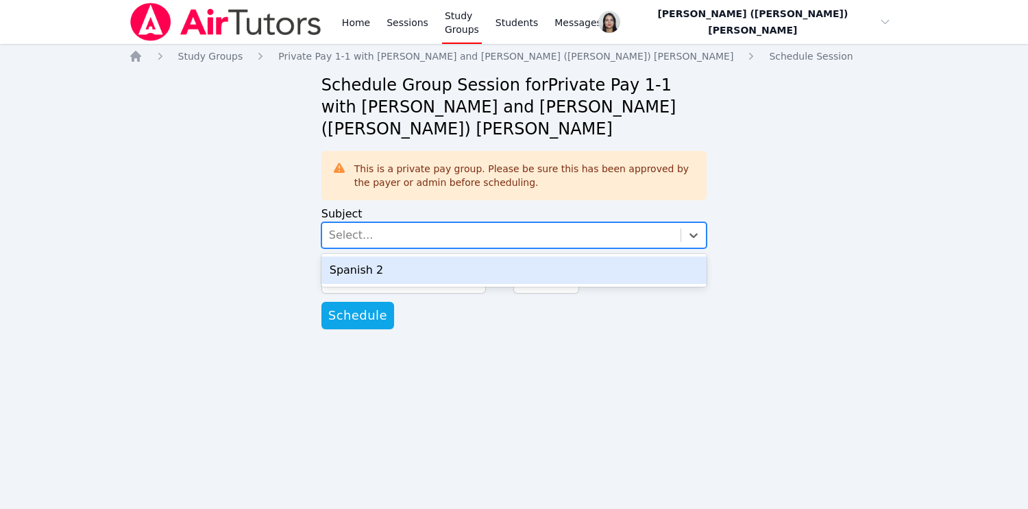
click at [402, 223] on div "Select..." at bounding box center [501, 235] width 359 height 25
click at [398, 256] on div "Spanish 2" at bounding box center [514, 269] width 386 height 27
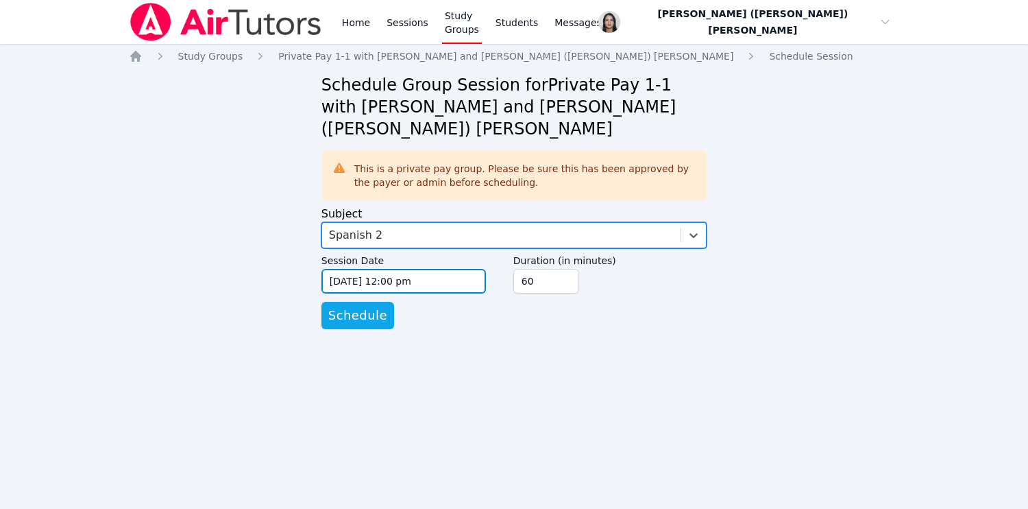
click at [393, 269] on input "[DATE] 12:00 pm" at bounding box center [403, 281] width 164 height 25
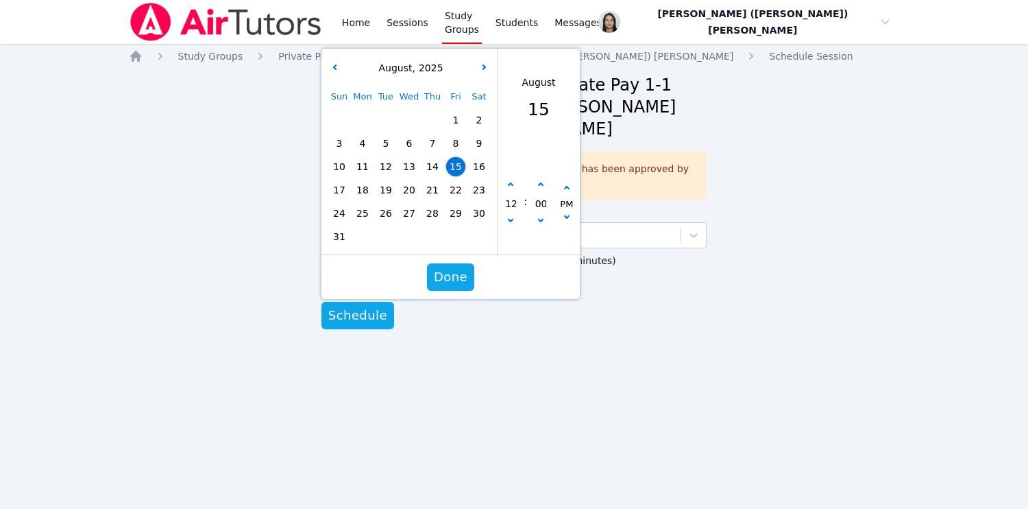
click at [477, 157] on span "16" at bounding box center [478, 166] width 19 height 19
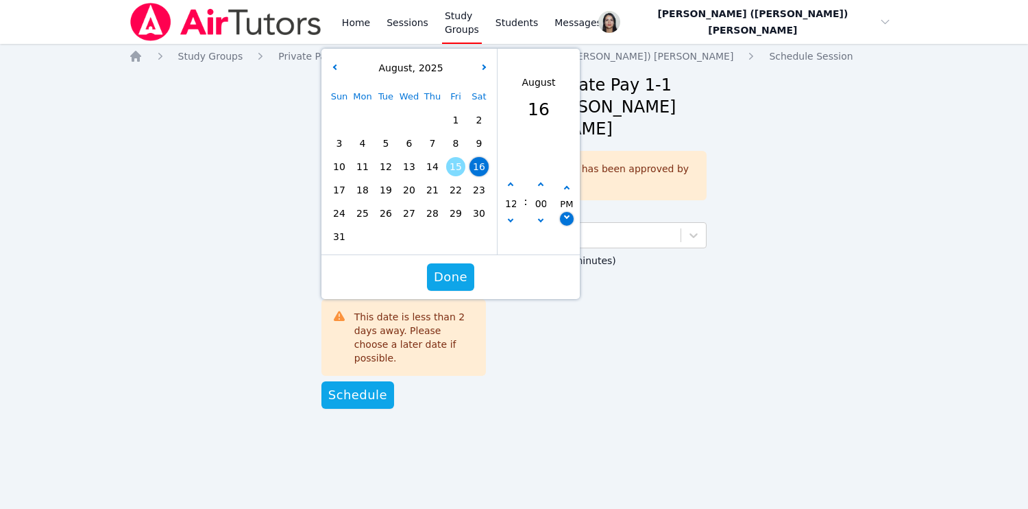
click at [564, 213] on icon "button" at bounding box center [565, 215] width 5 height 5
click at [539, 178] on button "button" at bounding box center [540, 185] width 14 height 14
type input "08/16/2025 12:05 am"
type input "05"
click at [539, 178] on button "button" at bounding box center [540, 185] width 14 height 14
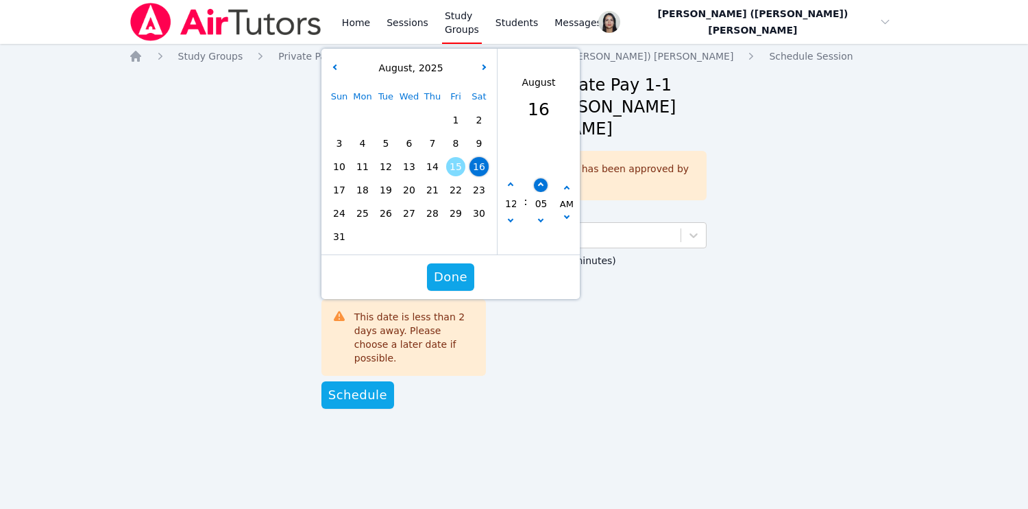
type input "08/16/2025 12:10 am"
type input "10"
click at [539, 178] on button "button" at bounding box center [540, 185] width 14 height 14
type input "08/16/2025 12:15 am"
type input "15"
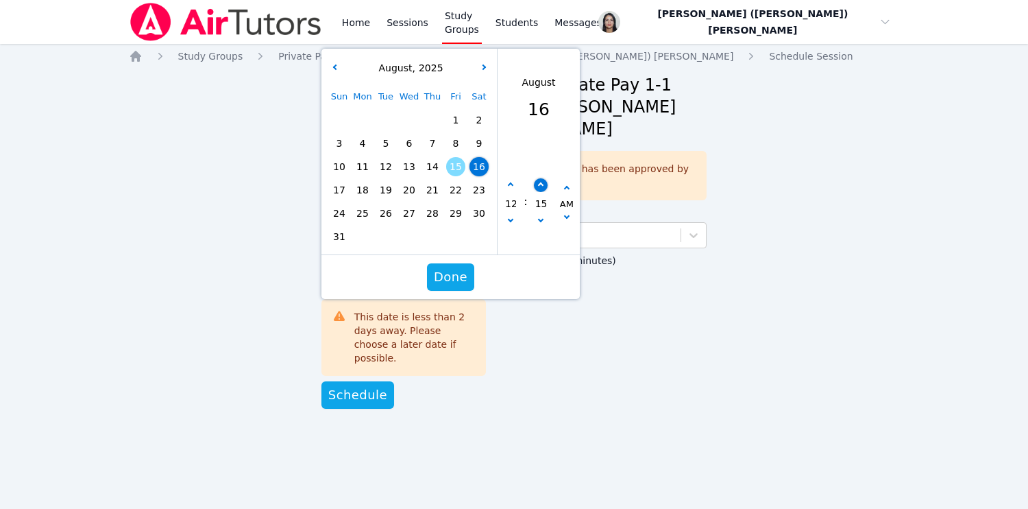
click at [539, 178] on button "button" at bounding box center [540, 185] width 14 height 14
type input "08/16/2025 12:20 am"
type input "20"
click at [539, 178] on button "button" at bounding box center [540, 185] width 14 height 14
type input "08/16/2025 12:25 am"
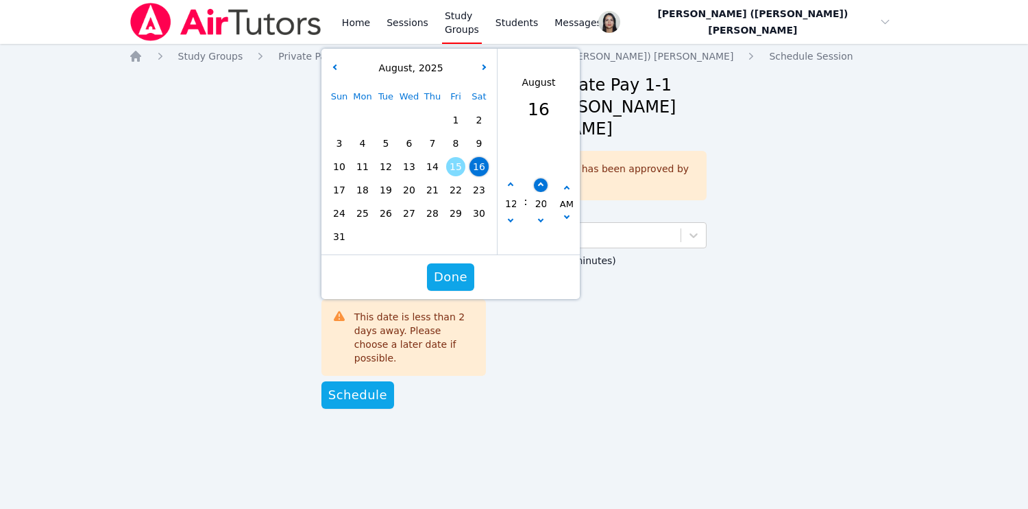
type input "25"
click at [539, 178] on button "button" at bounding box center [540, 185] width 14 height 14
type input "08/16/2025 12:30 am"
type input "30"
click at [461, 267] on span "Done" at bounding box center [451, 276] width 34 height 19
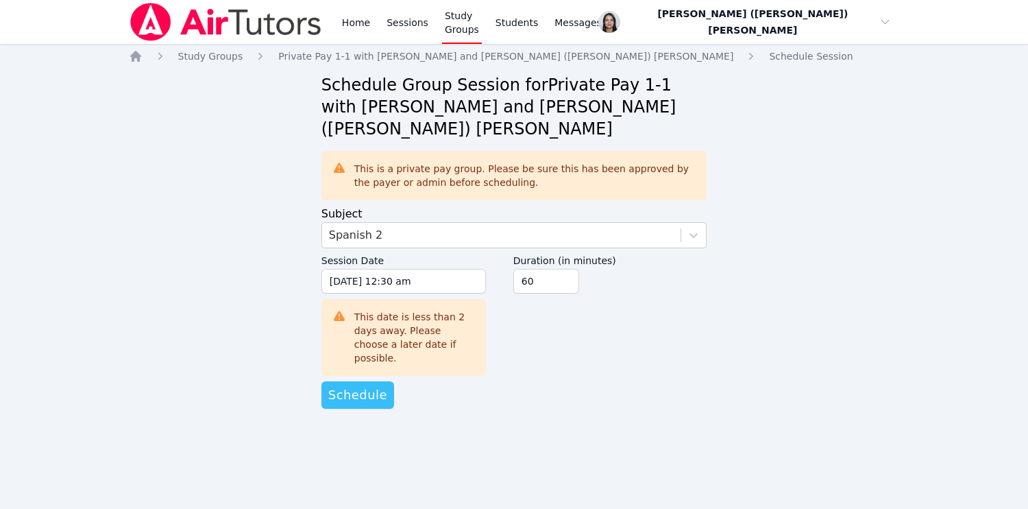
click at [368, 385] on span "Schedule" at bounding box center [357, 394] width 59 height 19
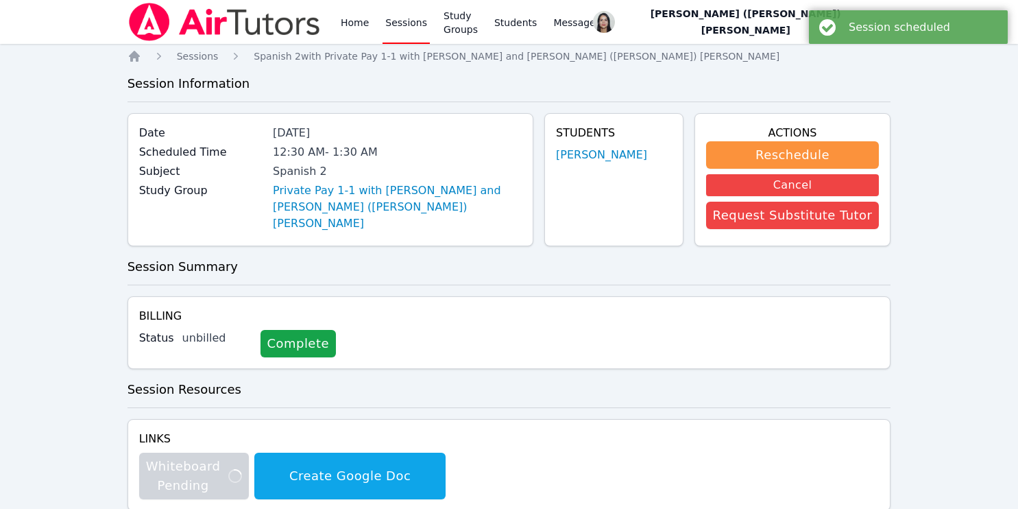
click at [404, 14] on link "Sessions" at bounding box center [405, 22] width 47 height 44
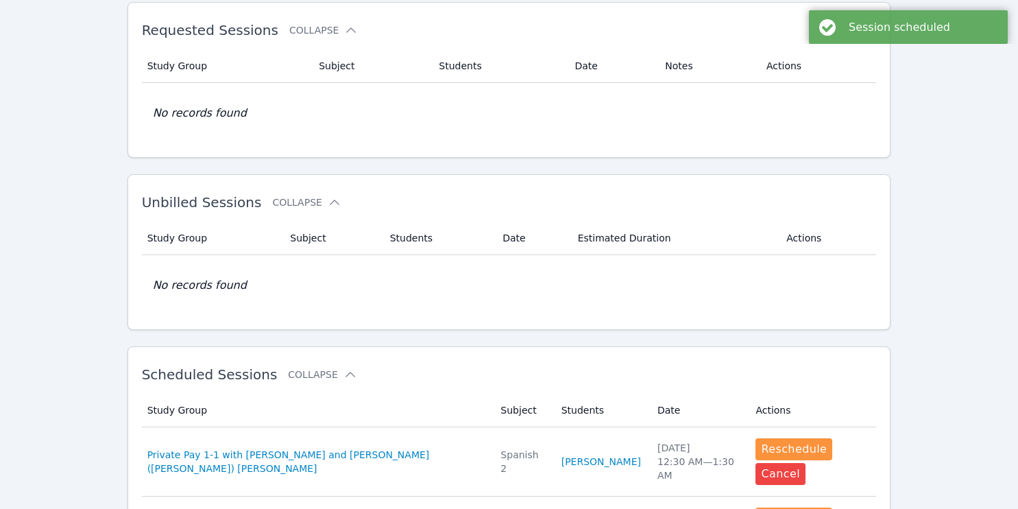
scroll to position [232, 0]
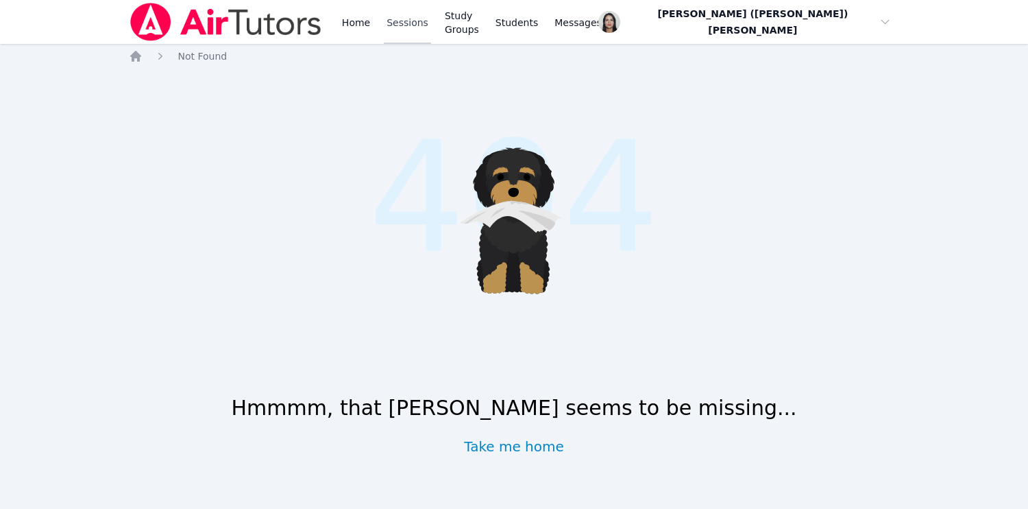
click at [385, 27] on link "Sessions" at bounding box center [407, 22] width 47 height 44
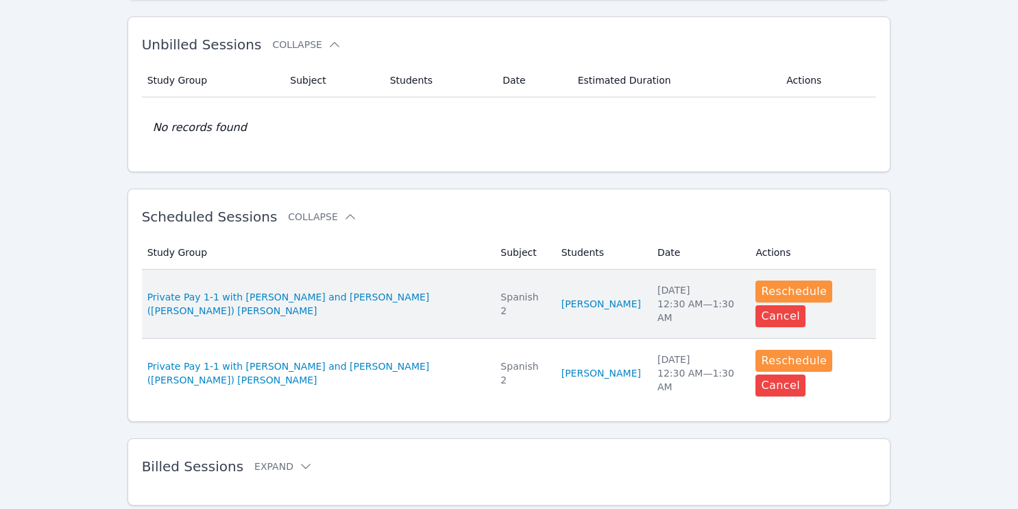
scroll to position [232, 0]
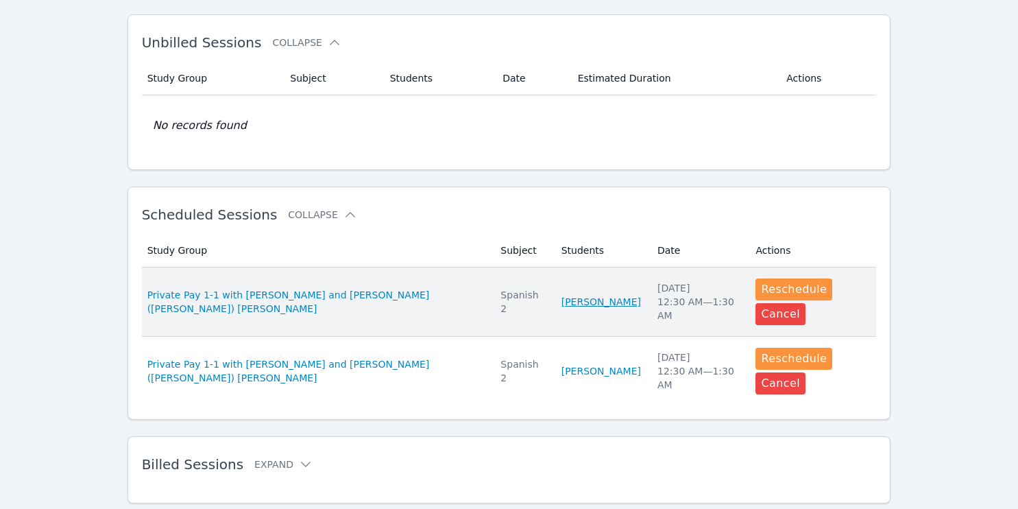
click at [576, 297] on link "[PERSON_NAME]" at bounding box center [601, 302] width 80 height 14
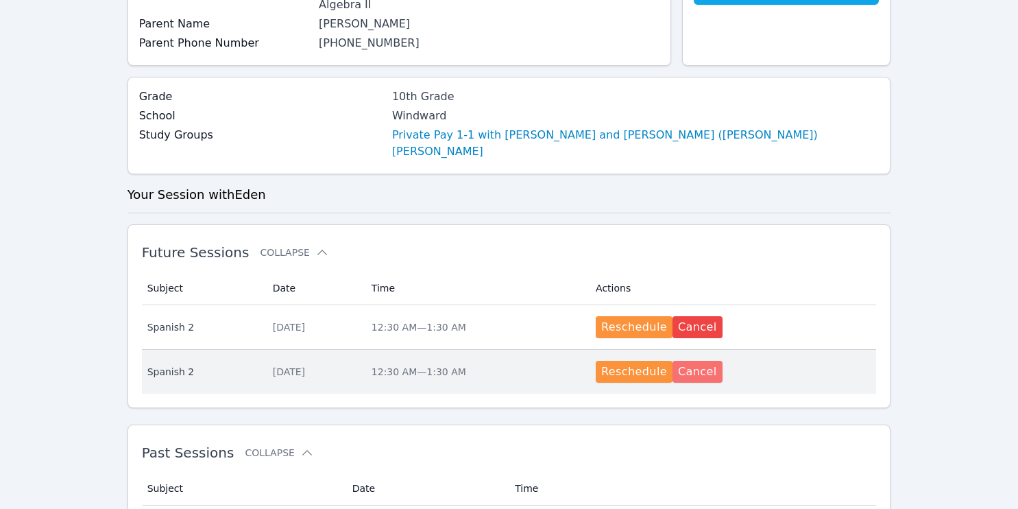
scroll to position [260, 0]
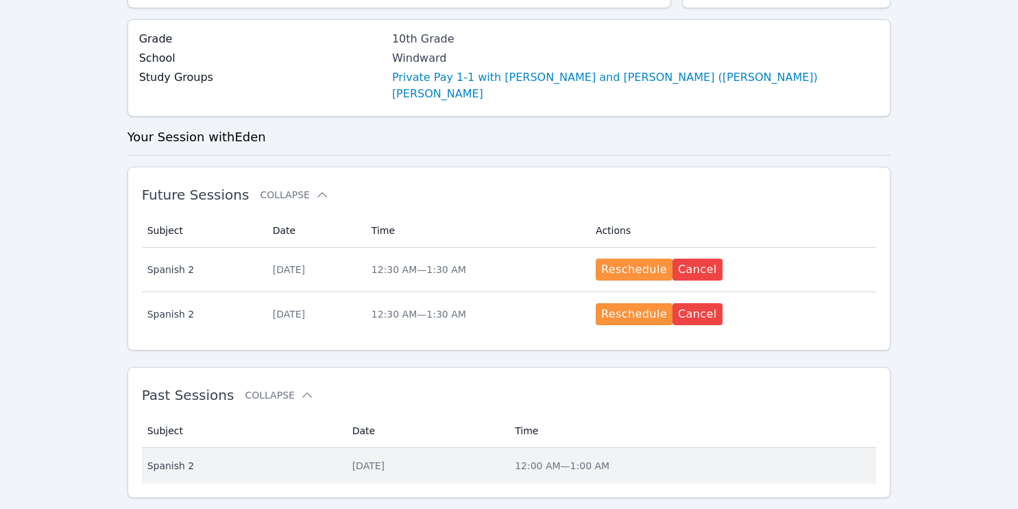
click at [352, 459] on div "[DATE]" at bounding box center [425, 466] width 147 height 14
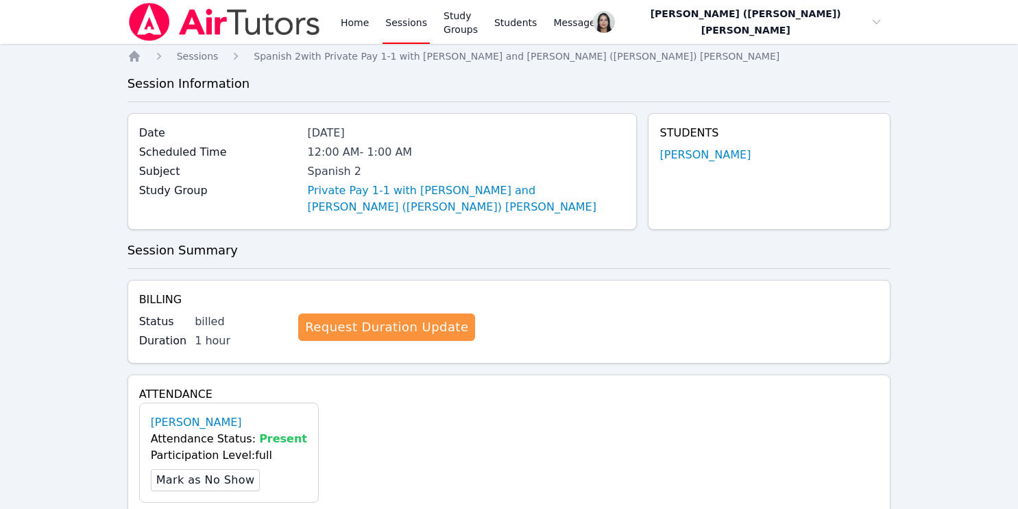
scroll to position [377, 0]
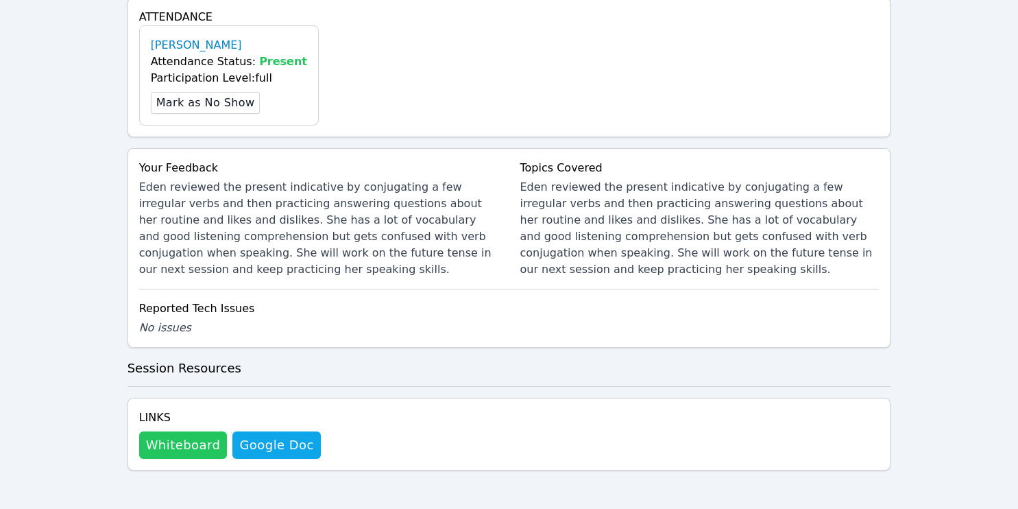
click at [191, 440] on button "Whiteboard" at bounding box center [183, 444] width 88 height 27
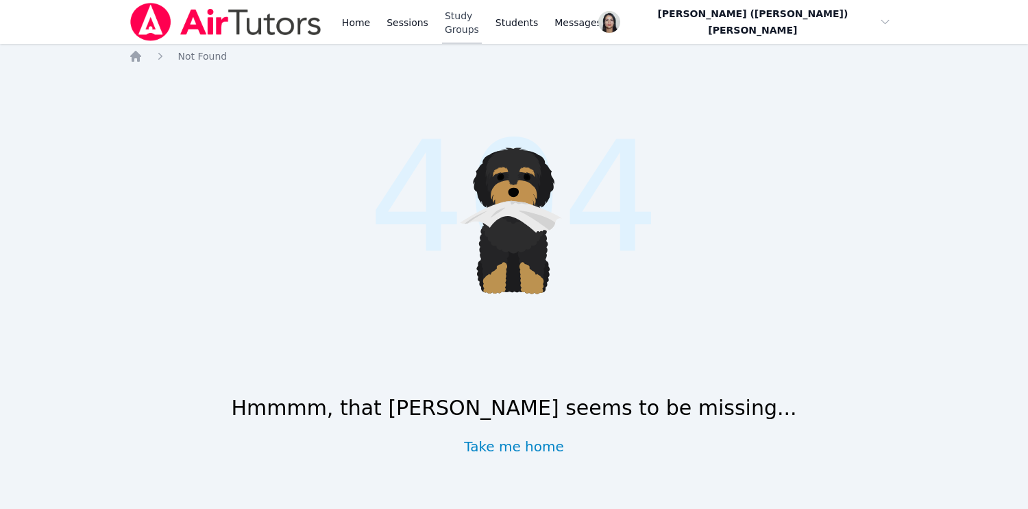
click at [462, 23] on link "Study Groups" at bounding box center [462, 22] width 40 height 44
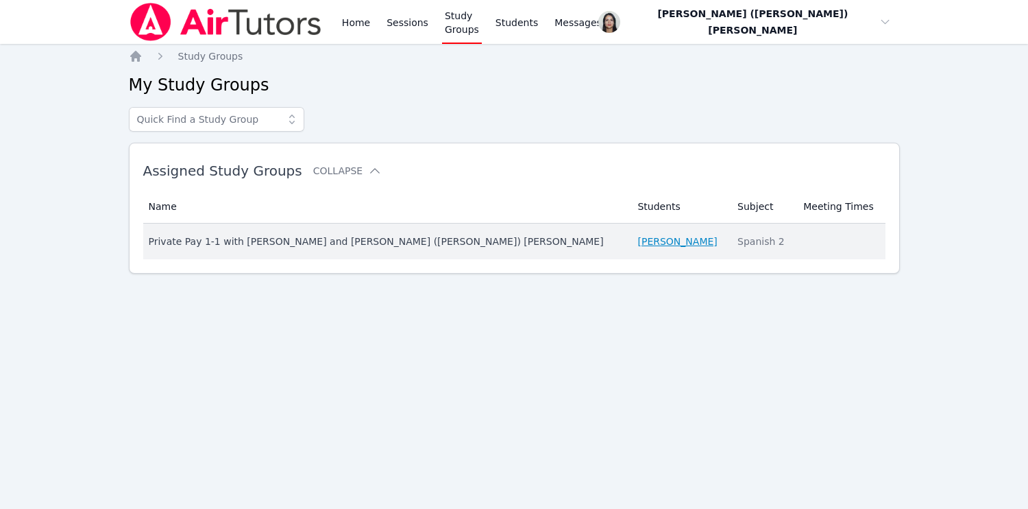
click at [637, 239] on link "[PERSON_NAME]" at bounding box center [677, 241] width 80 height 14
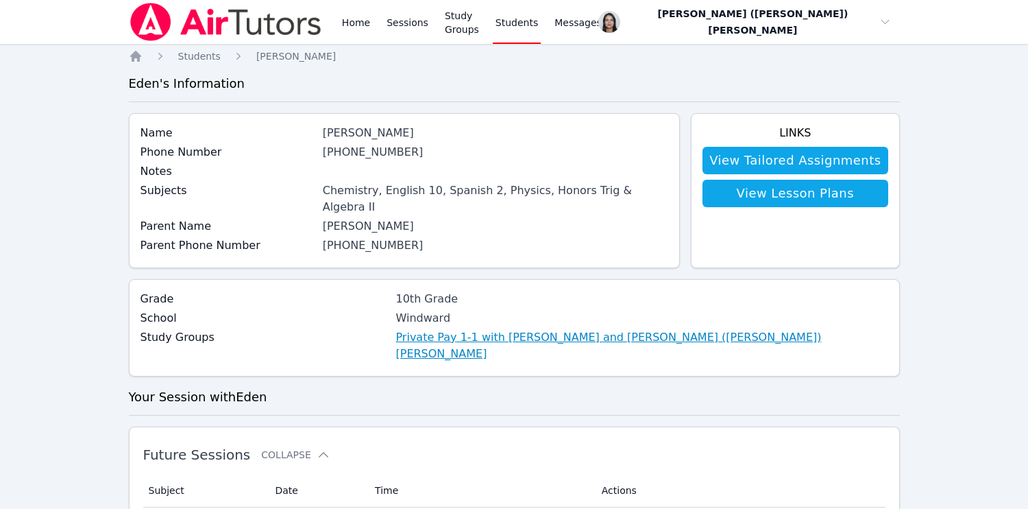
click at [429, 329] on link "Private Pay 1-1 with [PERSON_NAME] and [PERSON_NAME] ([PERSON_NAME]) [PERSON_NA…" at bounding box center [642, 345] width 492 height 33
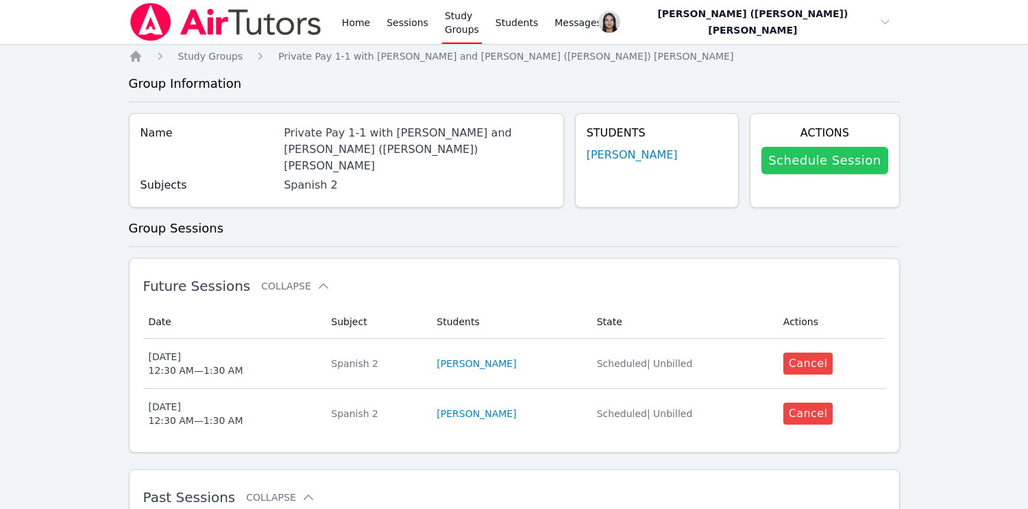
click at [860, 162] on link "Schedule Session" at bounding box center [824, 160] width 126 height 27
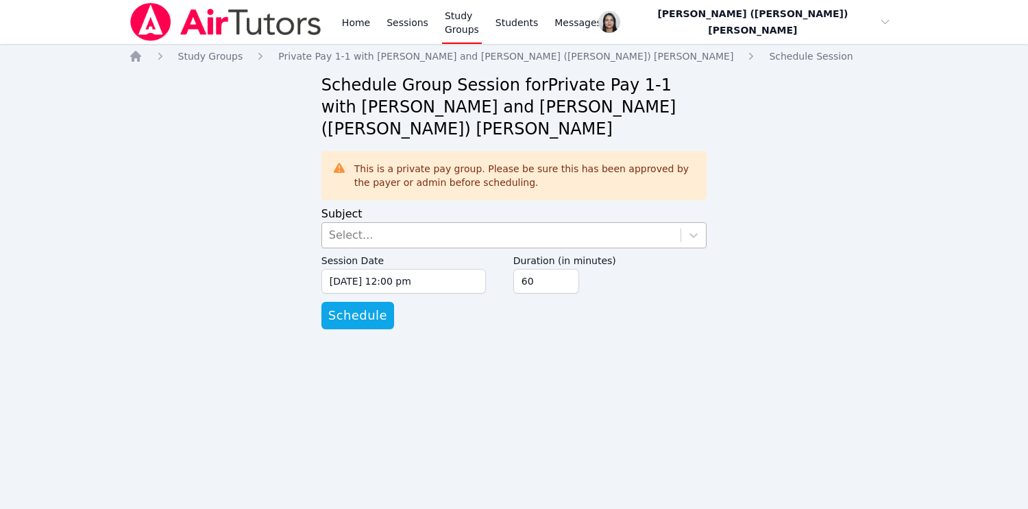
click at [401, 223] on div "Select..." at bounding box center [501, 235] width 359 height 25
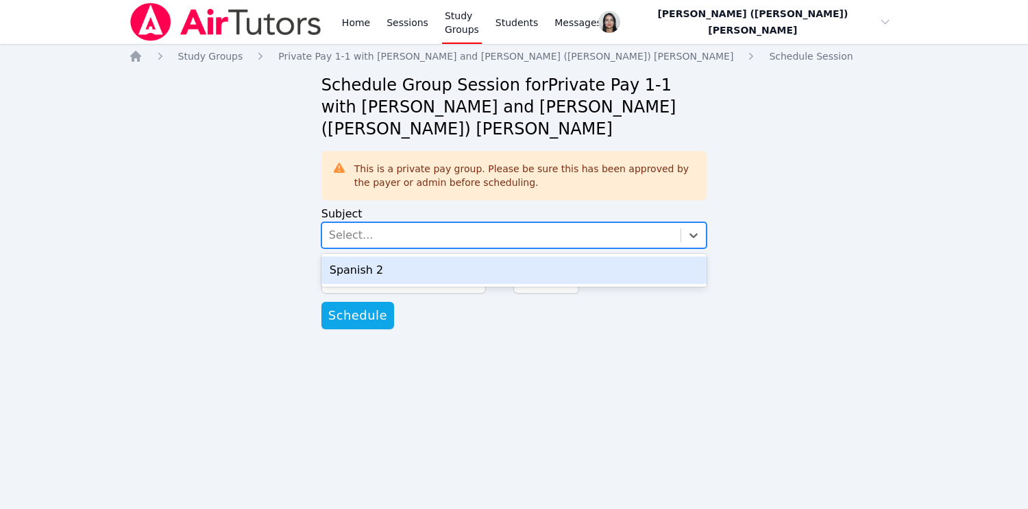
click at [398, 256] on div "Spanish 2" at bounding box center [514, 269] width 386 height 27
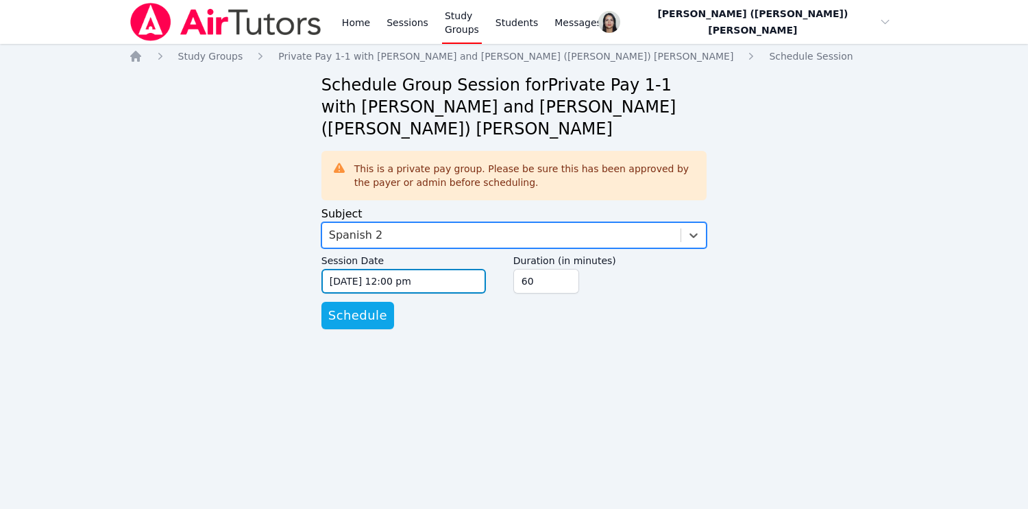
click at [393, 269] on input "[DATE] 12:00 pm" at bounding box center [403, 281] width 164 height 25
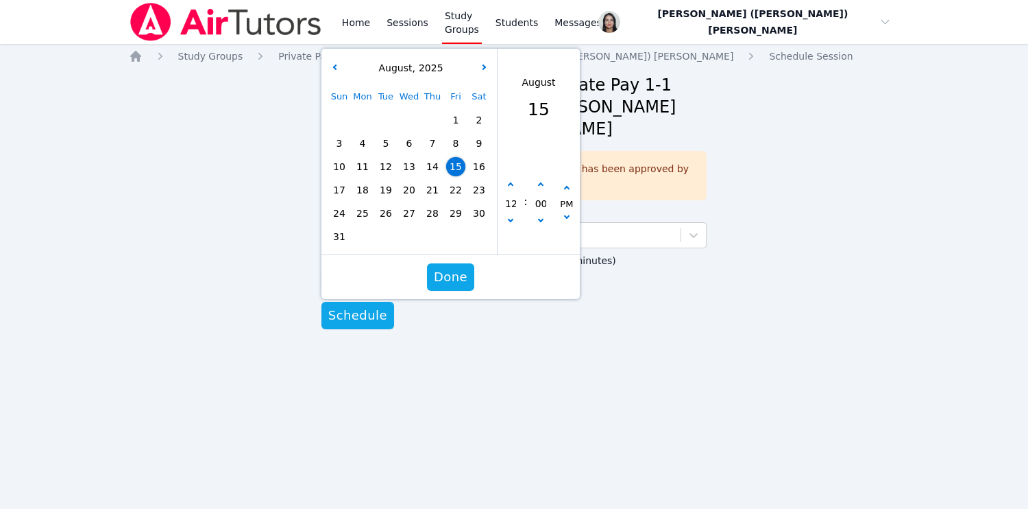
click at [380, 180] on span "19" at bounding box center [385, 189] width 19 height 19
click at [565, 212] on button "button" at bounding box center [567, 219] width 14 height 14
click at [541, 178] on button "button" at bounding box center [540, 185] width 14 height 14
type input "[DATE] 12:05 am"
type input "05"
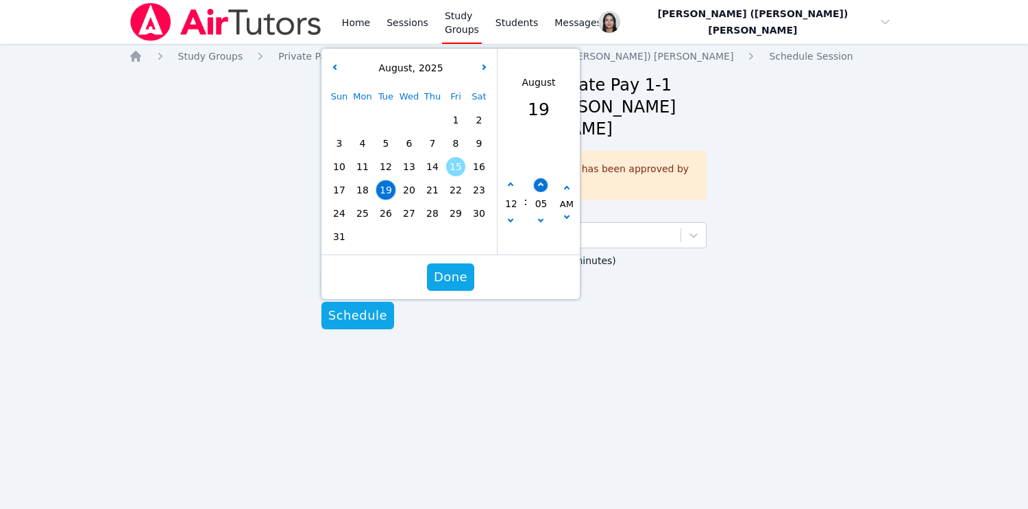
click at [541, 178] on button "button" at bounding box center [540, 185] width 14 height 14
type input "[DATE] 12:10 am"
type input "10"
click at [541, 178] on button "button" at bounding box center [540, 185] width 14 height 14
type input "[DATE] 12:15 am"
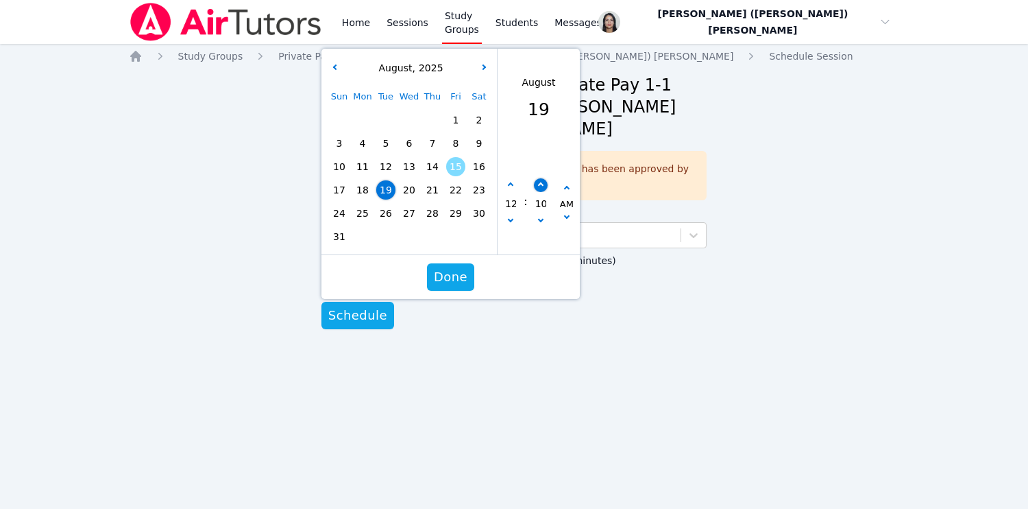
type input "15"
click at [541, 178] on button "button" at bounding box center [540, 185] width 14 height 14
type input "[DATE] 12:20 am"
type input "20"
click at [541, 178] on button "button" at bounding box center [540, 185] width 14 height 14
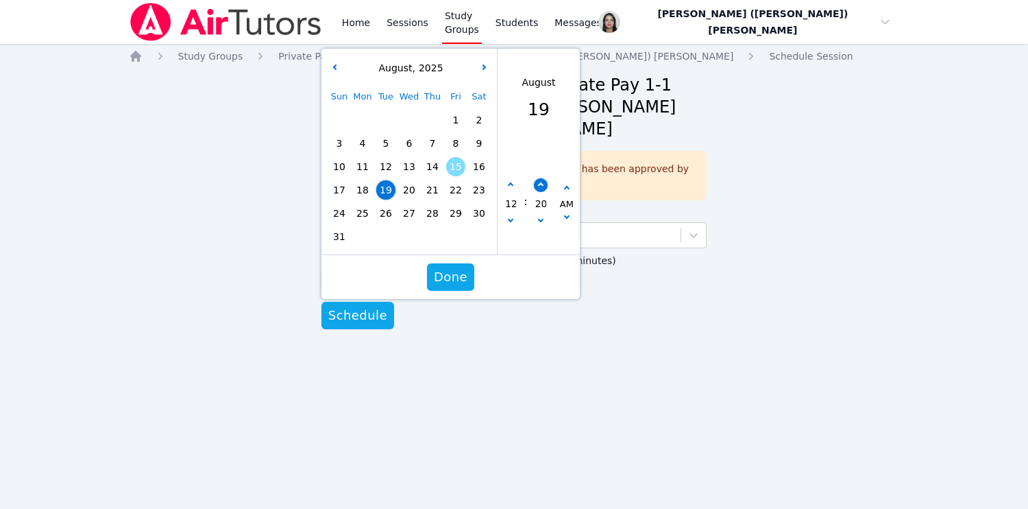
type input "[DATE] 12:25 am"
type input "25"
click at [541, 178] on button "button" at bounding box center [540, 185] width 14 height 14
type input "[DATE] 12:30 am"
type input "30"
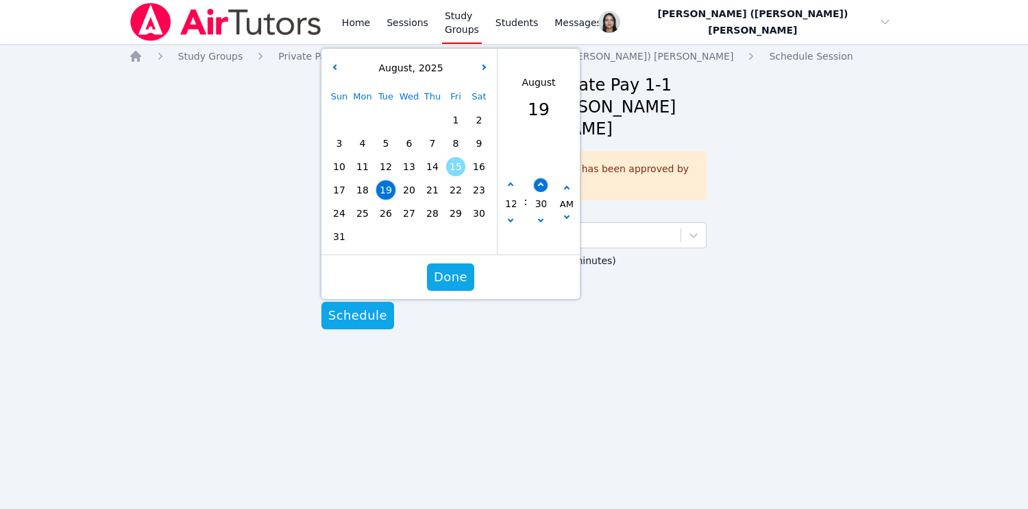
click at [541, 178] on button "button" at bounding box center [540, 185] width 14 height 14
type input "[DATE] 12:35 am"
type input "35"
click at [540, 217] on icon "button" at bounding box center [539, 219] width 5 height 5
type input "[DATE] 12:30 am"
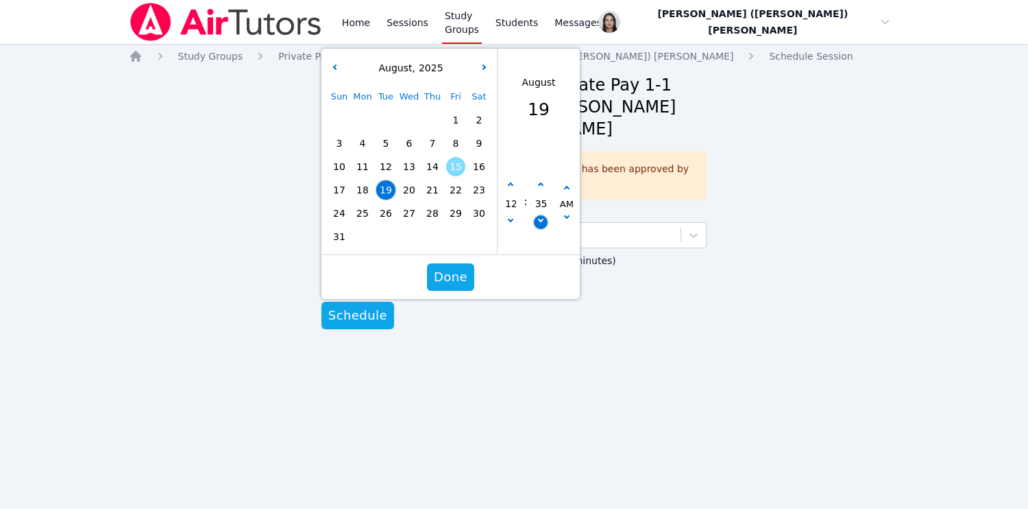
type input "30"
click at [454, 267] on span "Done" at bounding box center [451, 276] width 34 height 19
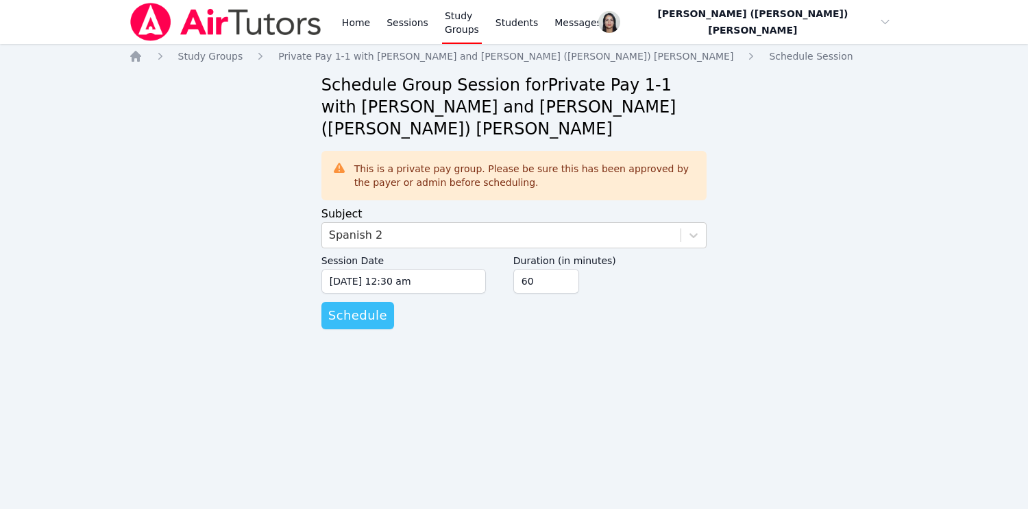
click at [369, 306] on span "Schedule" at bounding box center [357, 315] width 59 height 19
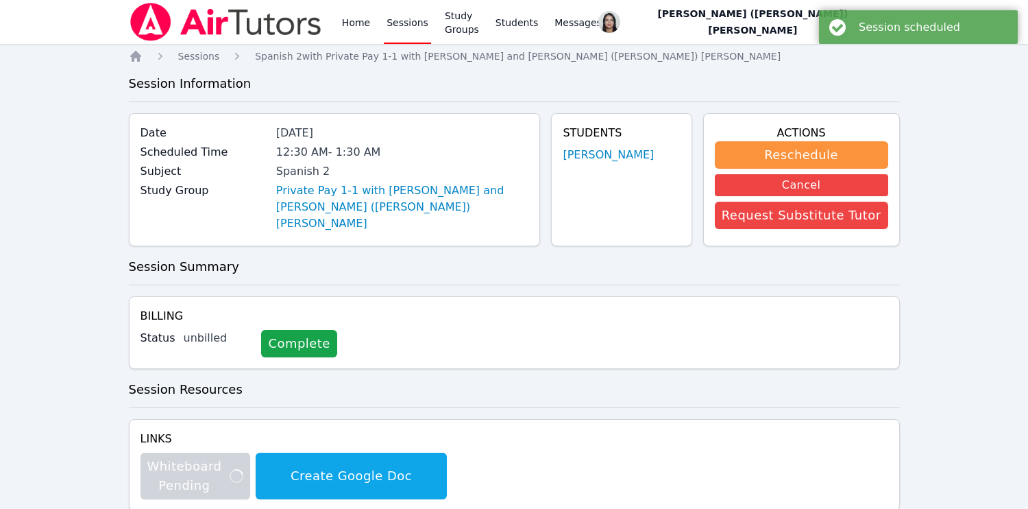
click at [400, 25] on link "Sessions" at bounding box center [407, 22] width 47 height 44
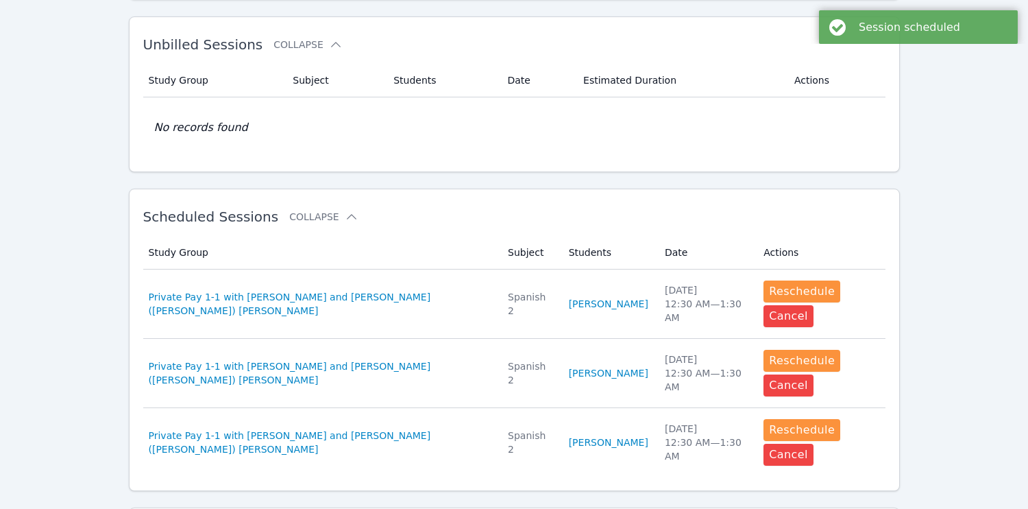
scroll to position [282, 0]
